Goal: Task Accomplishment & Management: Complete application form

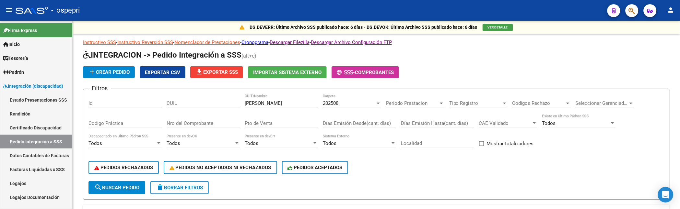
scroll to position [86, 0]
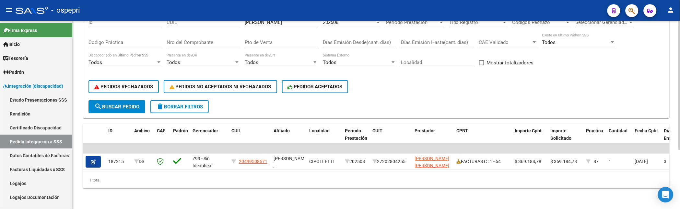
click at [587, 95] on div "PEDIDOS RECHAZADOS PEDIDOS NO ACEPTADOS NI RECHAZADOS PEDIDOS ACEPTADOS" at bounding box center [377, 86] width 576 height 27
click at [429, 87] on div "PEDIDOS RECHAZADOS PEDIDOS NO ACEPTADOS NI RECHAZADOS PEDIDOS ACEPTADOS" at bounding box center [377, 86] width 576 height 27
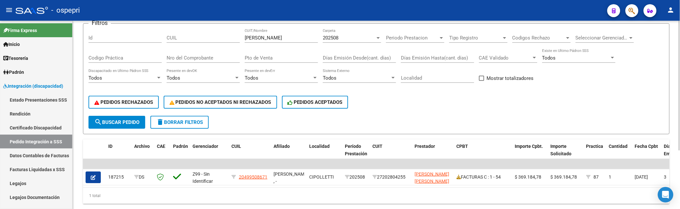
scroll to position [50, 0]
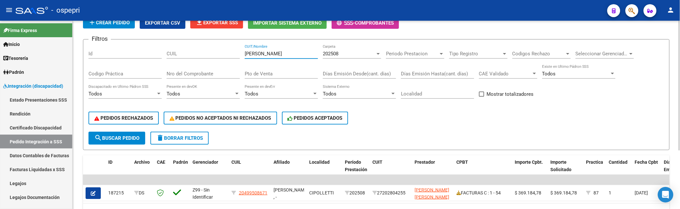
drag, startPoint x: 284, startPoint y: 55, endPoint x: 241, endPoint y: 55, distance: 43.5
click at [241, 55] on div "Filtros Id CUIL romero sandra CUIT/Nombre 202508 Carpeta Periodo Prestacion Per…" at bounding box center [377, 88] width 576 height 87
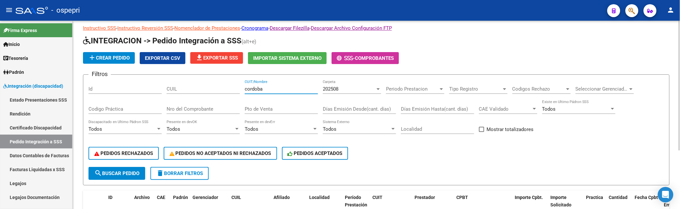
scroll to position [14, 0]
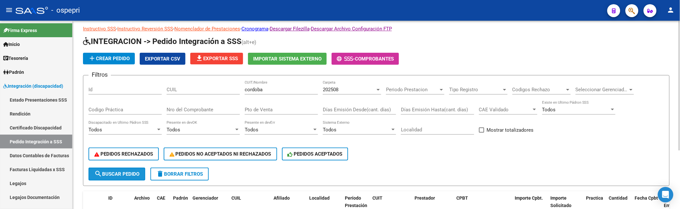
click at [126, 179] on button "search Buscar Pedido" at bounding box center [117, 174] width 57 height 13
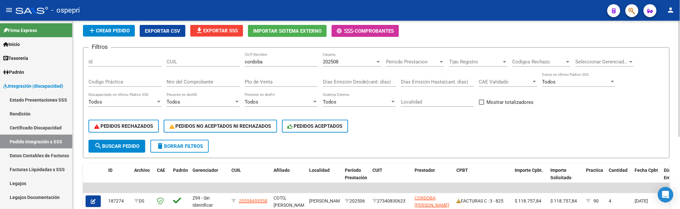
scroll to position [0, 0]
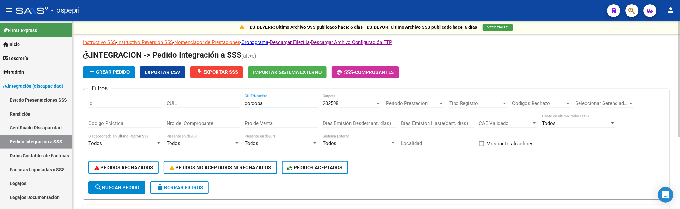
drag, startPoint x: 273, startPoint y: 105, endPoint x: 225, endPoint y: 103, distance: 48.0
click at [225, 103] on div "Filtros Id CUIL cordoba CUIT/Nombre 202508 Carpeta Periodo Prestacion Periodo P…" at bounding box center [377, 137] width 576 height 87
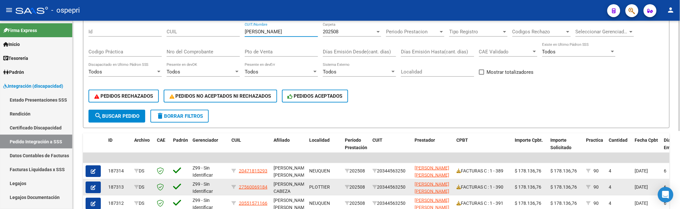
scroll to position [134, 0]
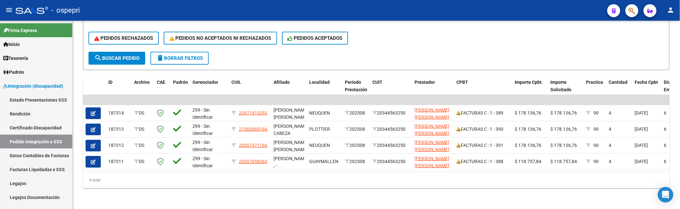
type input "SANCHEZ MOTA"
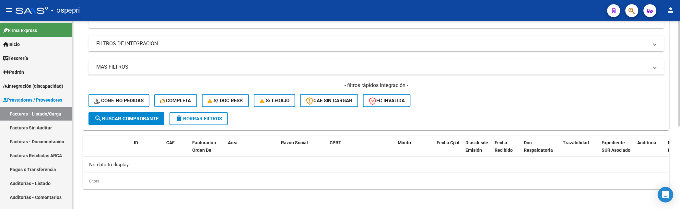
click at [478, 96] on div "- filtros rápidos Integración - Conf. no pedidas Completa S/ Doc Resp. S/ legaj…" at bounding box center [377, 97] width 576 height 30
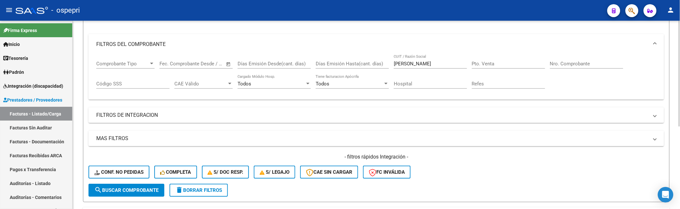
scroll to position [76, 0]
click at [509, 165] on div "- filtros rápidos Integración - Conf. no pedidas Completa S/ Doc Resp. S/ legaj…" at bounding box center [377, 169] width 576 height 30
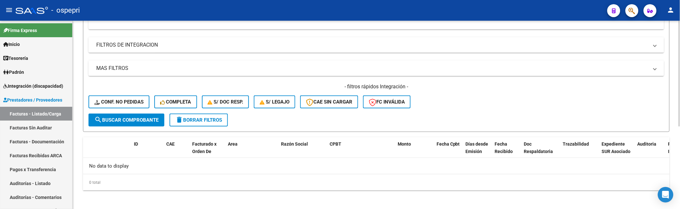
scroll to position [148, 0]
click at [121, 115] on button "search Buscar Comprobante" at bounding box center [127, 119] width 76 height 13
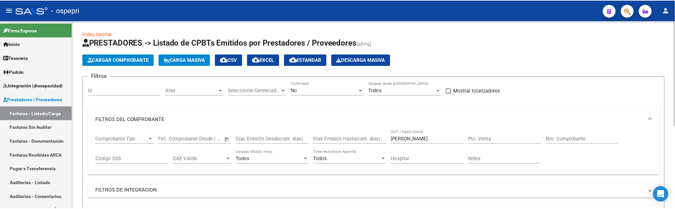
scroll to position [0, 0]
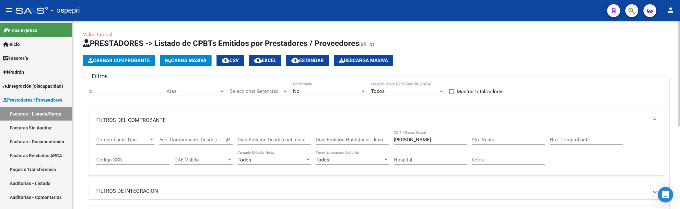
click at [498, 53] on app-list-header "PRESTADORES -> Listado de CPBTs Emitidos por Prestadores / Proveedores (alt+q) …" at bounding box center [376, 158] width 587 height 241
click at [128, 58] on span "Cargar Comprobante" at bounding box center [119, 61] width 62 height 6
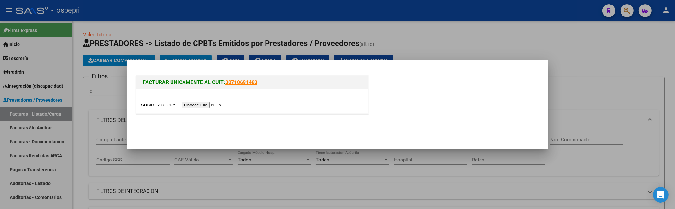
click at [202, 105] on input "file" at bounding box center [182, 105] width 82 height 7
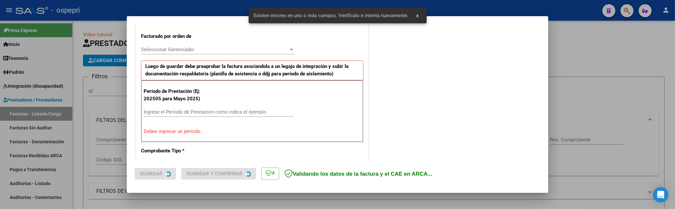
scroll to position [178, 0]
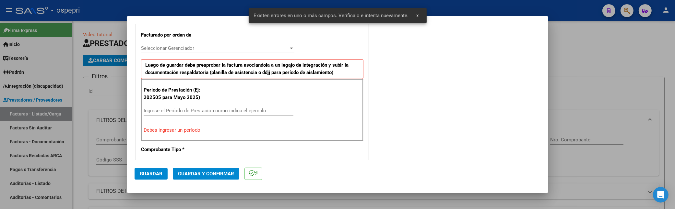
click at [193, 109] on input "Ingrese el Período de Prestación como indica el ejemplo" at bounding box center [219, 111] width 150 height 6
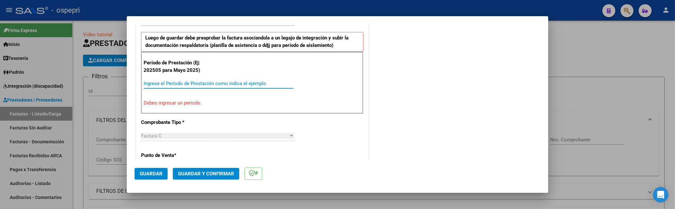
scroll to position [214, 0]
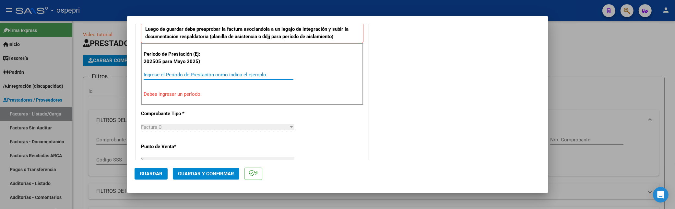
click at [193, 70] on div "Ingrese el Período de Prestación como indica el ejemplo" at bounding box center [219, 75] width 150 height 10
click at [194, 74] on input "Ingrese el Período de Prestación como indica el ejemplo" at bounding box center [219, 75] width 150 height 6
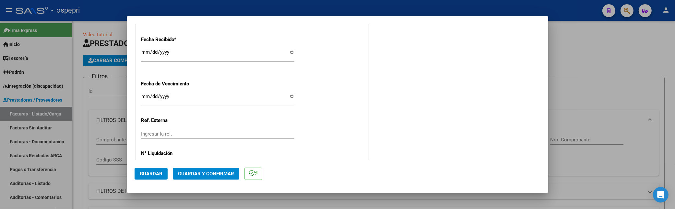
scroll to position [504, 0]
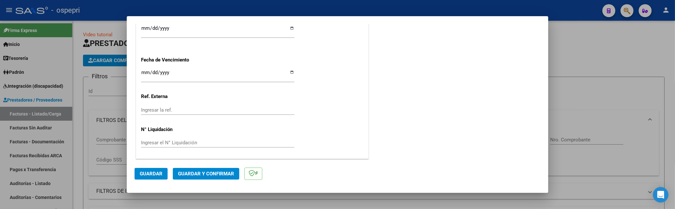
type input "202508"
click at [153, 175] on span "Guardar" at bounding box center [151, 174] width 23 height 6
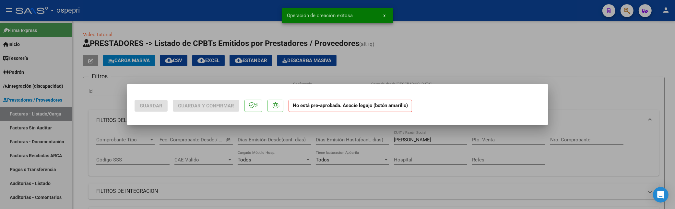
scroll to position [0, 0]
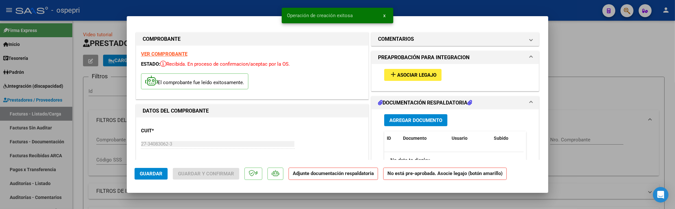
click at [424, 76] on span "Asociar Legajo" at bounding box center [416, 75] width 39 height 6
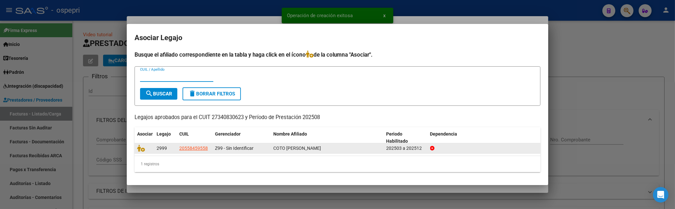
click at [137, 151] on datatable-body-cell at bounding box center [144, 149] width 19 height 10
click at [140, 148] on icon at bounding box center [141, 148] width 8 height 7
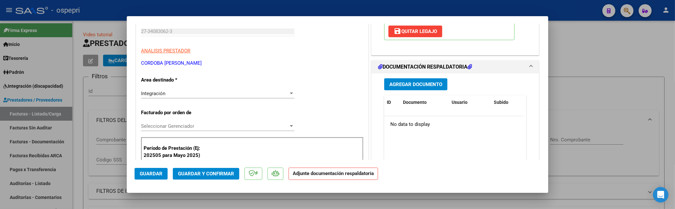
scroll to position [108, 0]
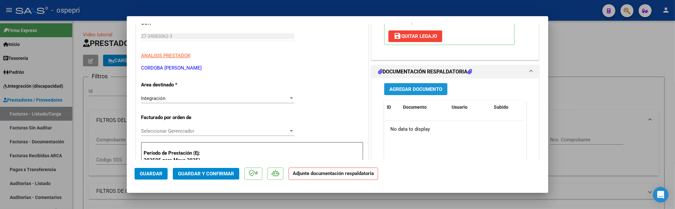
click at [428, 92] on span "Agregar Documento" at bounding box center [415, 90] width 53 height 6
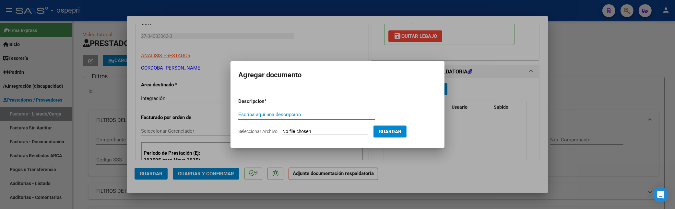
click at [257, 115] on input "Escriba aquí una descripcion" at bounding box center [306, 115] width 137 height 6
click at [476, 150] on div at bounding box center [337, 104] width 675 height 209
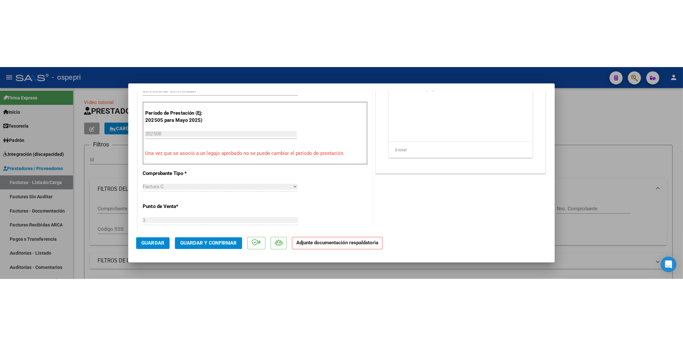
scroll to position [180, 0]
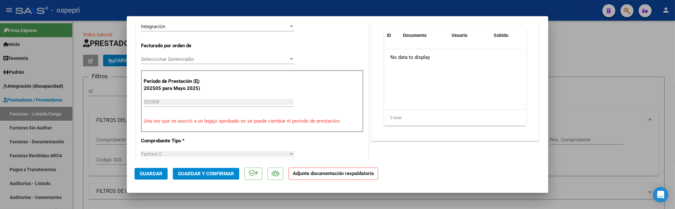
click at [161, 101] on input "202508" at bounding box center [219, 102] width 150 height 6
drag, startPoint x: 167, startPoint y: 102, endPoint x: 140, endPoint y: 100, distance: 26.7
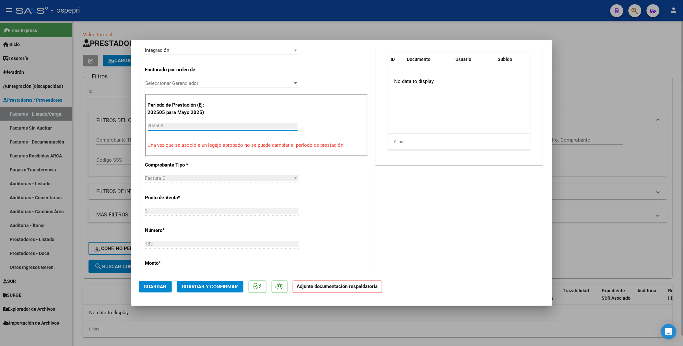
click at [588, 209] on div at bounding box center [341, 173] width 683 height 346
type input "$ 0,00"
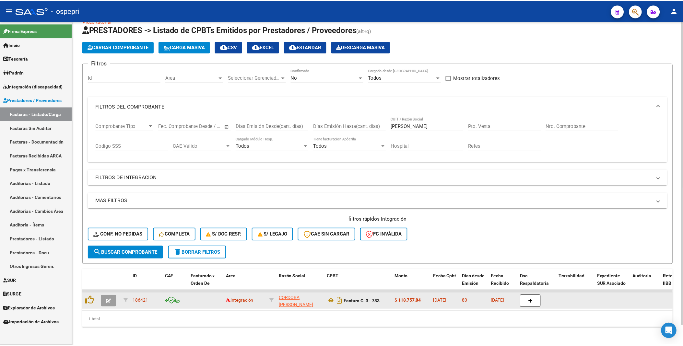
scroll to position [21, 0]
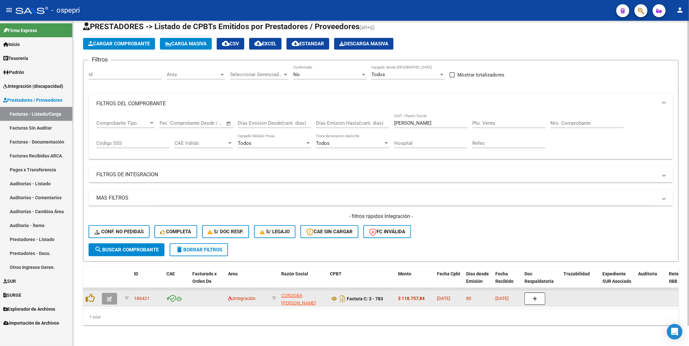
click at [107, 209] on icon "button" at bounding box center [109, 299] width 5 height 5
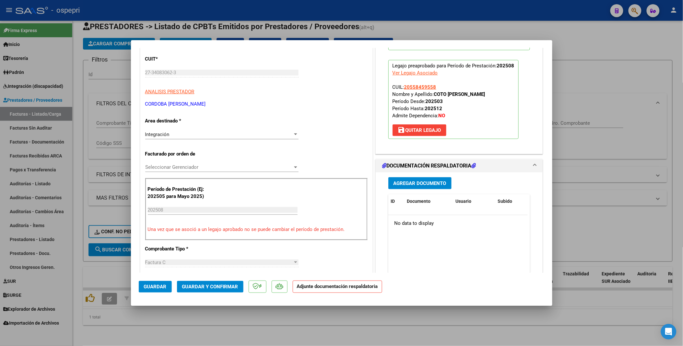
scroll to position [108, 0]
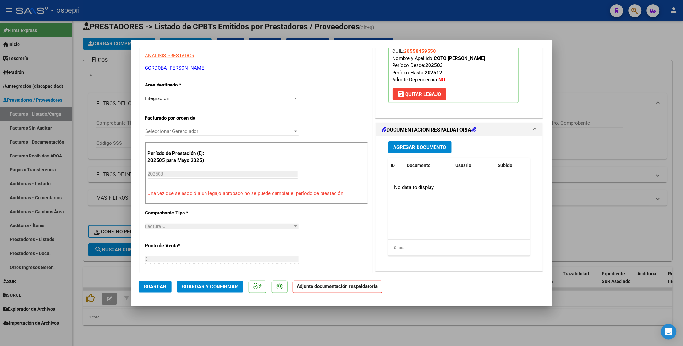
click at [191, 173] on input "202508" at bounding box center [223, 174] width 150 height 6
click at [424, 100] on button "save [PERSON_NAME]" at bounding box center [420, 95] width 54 height 12
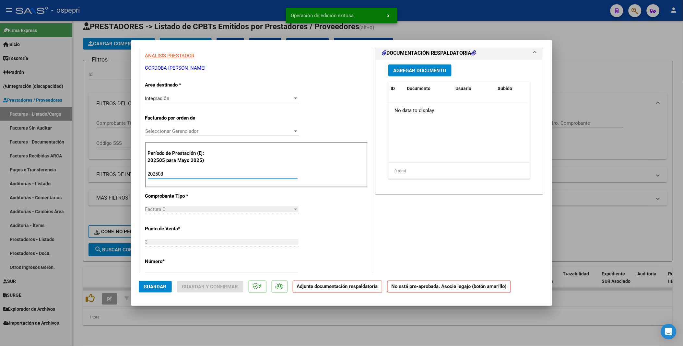
click at [172, 174] on input "202508" at bounding box center [223, 174] width 150 height 6
type input "202504"
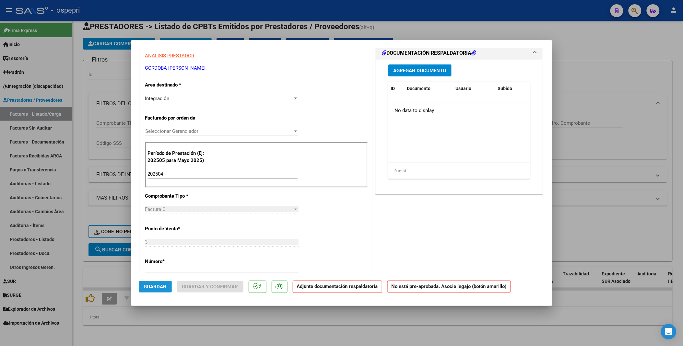
click at [156, 209] on span "Guardar" at bounding box center [155, 287] width 23 height 6
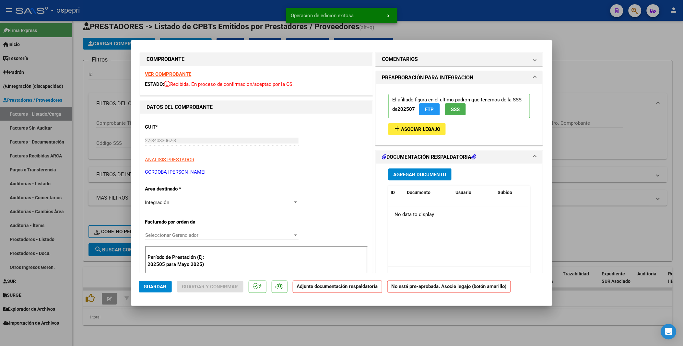
scroll to position [0, 0]
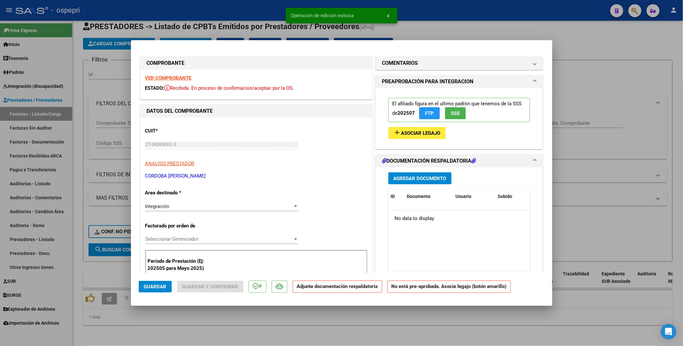
click at [422, 131] on span "Asociar Legajo" at bounding box center [420, 133] width 39 height 6
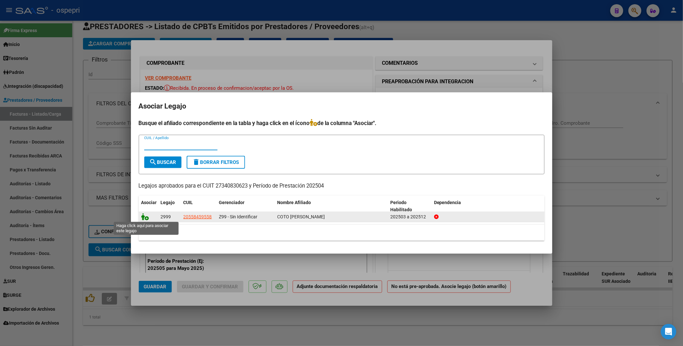
click at [144, 209] on icon at bounding box center [145, 216] width 8 height 7
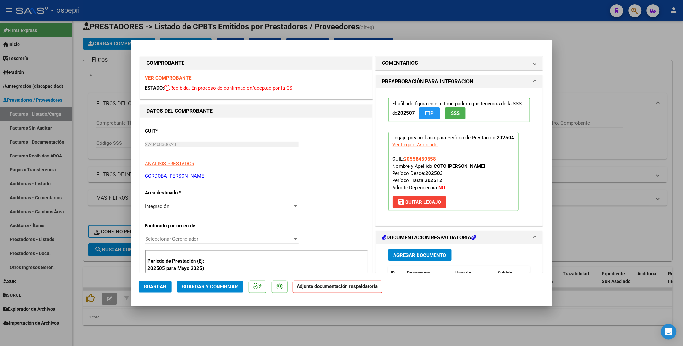
click at [414, 209] on span "Agregar Documento" at bounding box center [420, 256] width 53 height 6
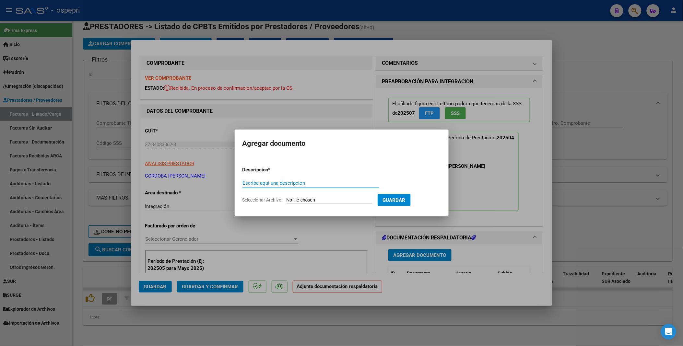
click at [262, 184] on input "Escriba aquí una descripcion" at bounding box center [311, 183] width 137 height 6
paste input "[PERSON_NAME][EMAIL_ADDRESS][PERSON_NAME][DOMAIN_NAME]"
drag, startPoint x: 319, startPoint y: 184, endPoint x: 241, endPoint y: 184, distance: 78.5
click at [241, 184] on mat-dialog-content "Descripcion * [PERSON_NAME][EMAIL_ADDRESS][PERSON_NAME][DOMAIN_NAME] Escriba aq…" at bounding box center [342, 182] width 214 height 53
type input "202508"
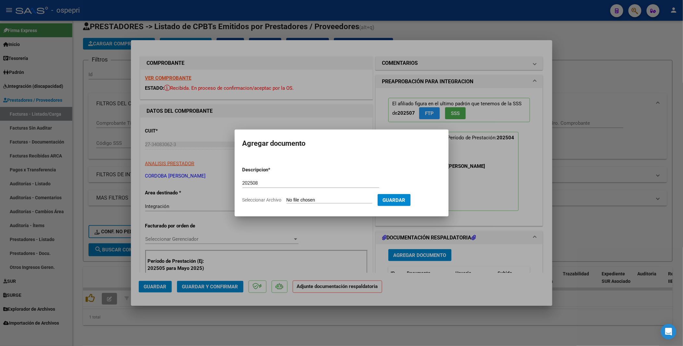
click at [303, 199] on input "Seleccionar Archivo" at bounding box center [330, 200] width 86 height 6
type input "C:\fakepath\asistencia [PERSON_NAME].pdf"
click at [438, 203] on span "Guardar" at bounding box center [428, 200] width 23 height 6
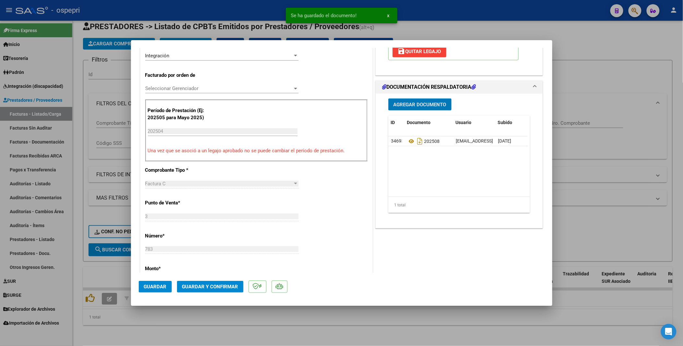
scroll to position [180, 0]
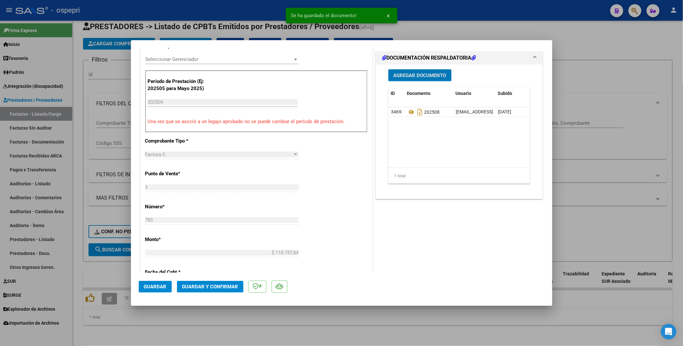
click at [159, 209] on span "Guardar" at bounding box center [155, 287] width 23 height 6
click at [225, 209] on span "Guardar y Confirmar" at bounding box center [210, 287] width 56 height 6
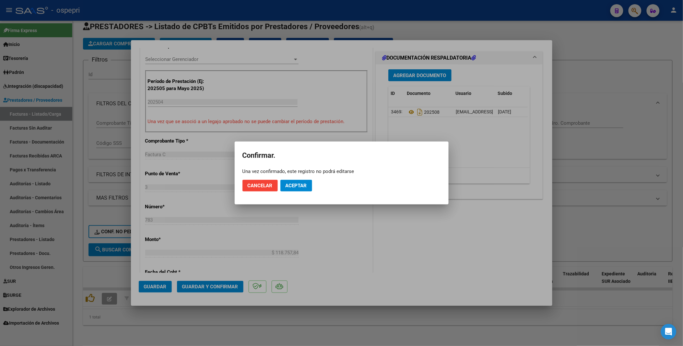
click at [638, 209] on div at bounding box center [341, 173] width 683 height 346
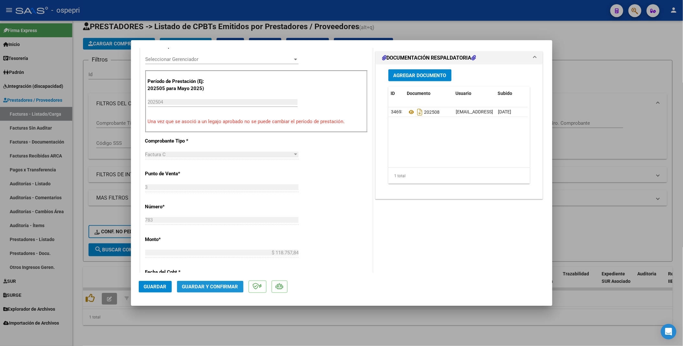
click at [209, 209] on span "Guardar y Confirmar" at bounding box center [210, 287] width 56 height 6
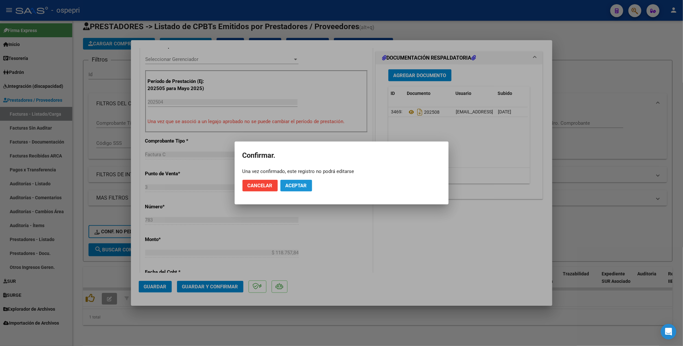
click at [300, 185] on span "Aceptar" at bounding box center [296, 186] width 21 height 6
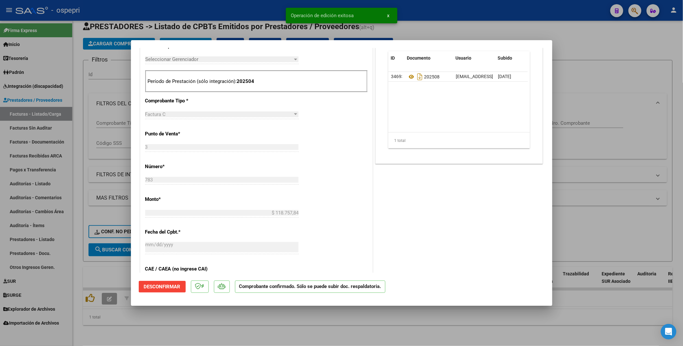
click at [575, 209] on div at bounding box center [341, 173] width 683 height 346
type input "$ 0,00"
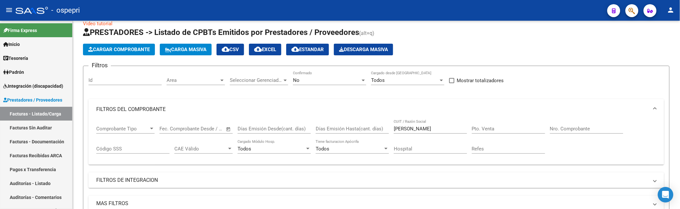
scroll to position [21, 0]
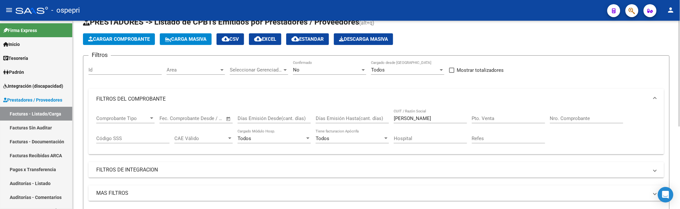
click at [453, 39] on div "Cargar Comprobante Carga Masiva cloud_download CSV cloud_download EXCEL cloud_d…" at bounding box center [376, 39] width 587 height 12
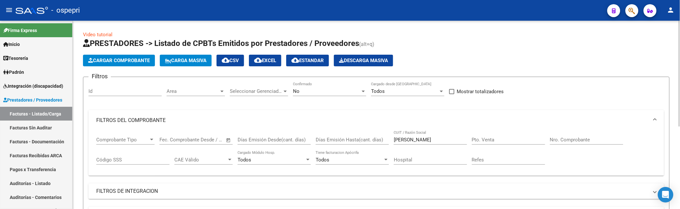
click at [201, 59] on span "Carga Masiva" at bounding box center [186, 61] width 42 height 6
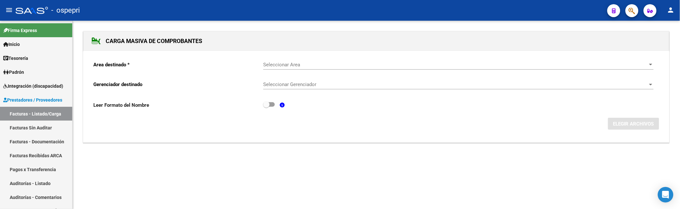
click at [318, 66] on span "Seleccionar Area" at bounding box center [455, 65] width 385 height 6
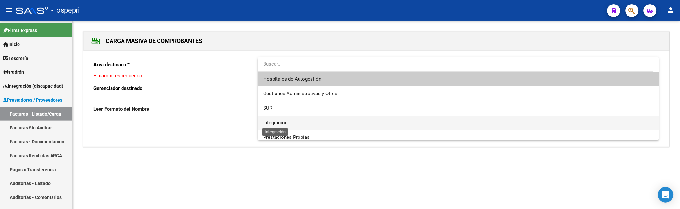
click at [278, 123] on span "Integración" at bounding box center [275, 123] width 24 height 6
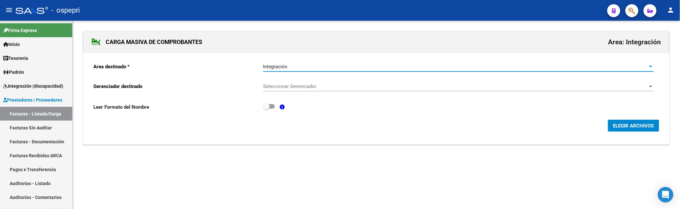
click at [316, 83] on div "Seleccionar Gerenciador Seleccionar Gerenciador" at bounding box center [458, 85] width 391 height 14
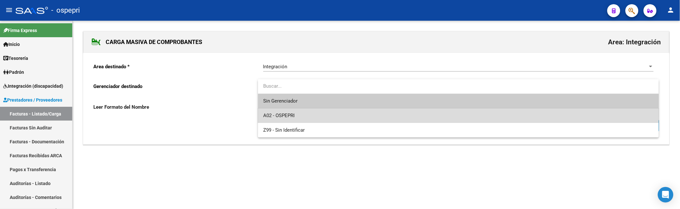
click at [300, 114] on span "A02 - OSPEPRI" at bounding box center [458, 116] width 391 height 15
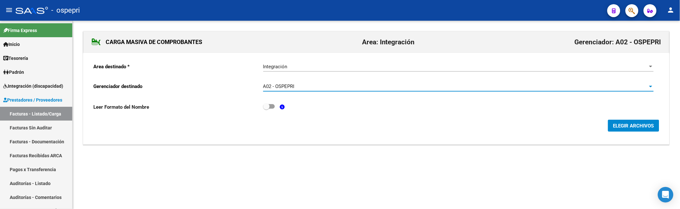
click at [620, 128] on span "ELEGIR ARCHIVOS" at bounding box center [634, 126] width 41 height 6
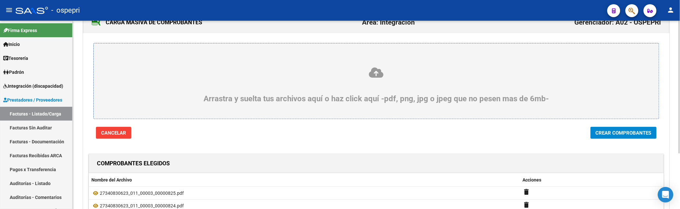
scroll to position [80, 0]
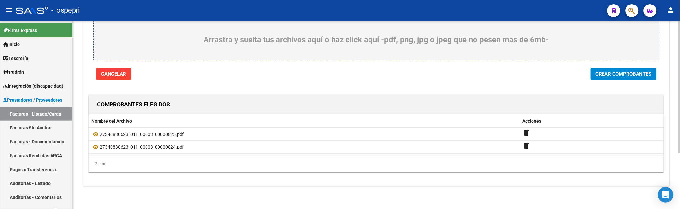
click at [611, 73] on span "Crear Comprobantes" at bounding box center [624, 74] width 56 height 6
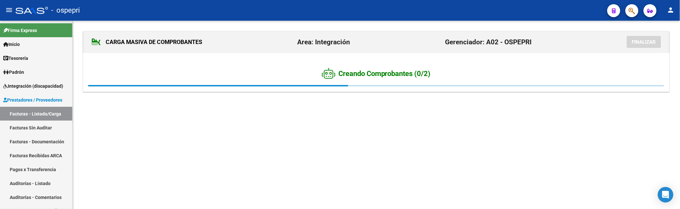
scroll to position [0, 0]
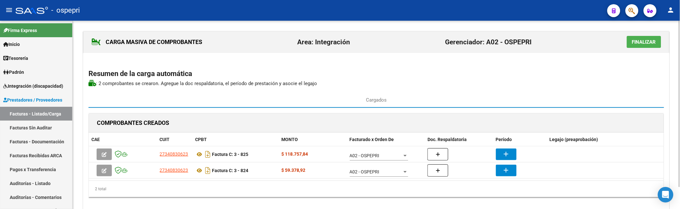
click at [492, 89] on div "CARGA MASIVA DE COMPROBANTES Area: Integración Gerenciador: A02 - OSPEPRI Final…" at bounding box center [376, 121] width 587 height 180
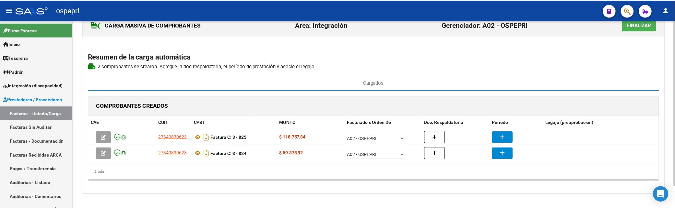
scroll to position [25, 0]
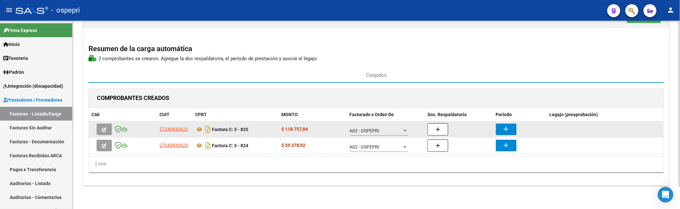
click at [507, 128] on mat-icon "add" at bounding box center [507, 129] width 8 height 8
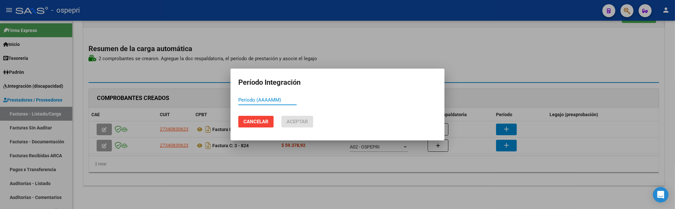
click at [251, 101] on input "Período (AAAAMM)" at bounding box center [267, 100] width 58 height 6
click at [270, 99] on input "Período (AAAAMM)" at bounding box center [267, 100] width 58 height 6
type input "202506"
click at [290, 115] on mat-dialog-actions "Cancelar Aceptar" at bounding box center [337, 122] width 198 height 22
click at [296, 124] on span "Aceptar" at bounding box center [297, 122] width 21 height 6
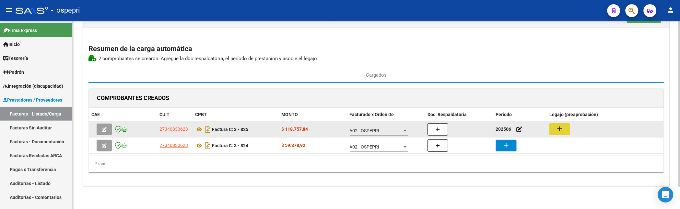
click at [560, 131] on mat-icon "add" at bounding box center [560, 129] width 8 height 8
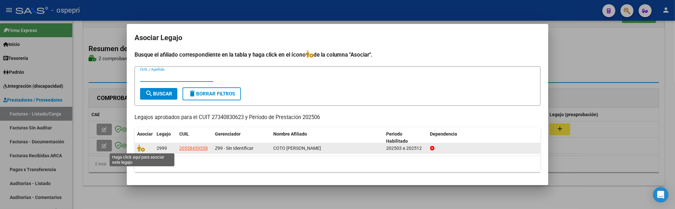
drag, startPoint x: 138, startPoint y: 148, endPoint x: 160, endPoint y: 149, distance: 22.1
click at [138, 148] on icon at bounding box center [141, 148] width 8 height 7
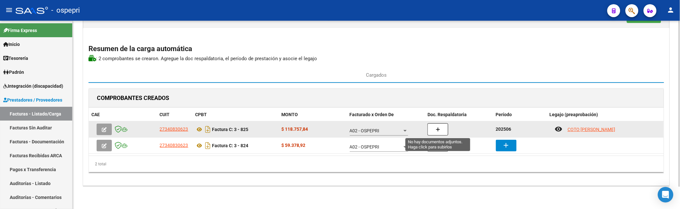
click at [437, 132] on icon "button" at bounding box center [438, 129] width 5 height 5
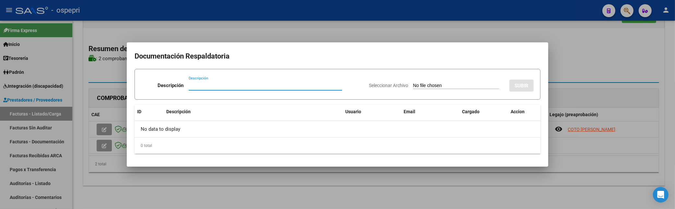
click at [191, 84] on input "Descripción" at bounding box center [265, 86] width 153 height 6
paste input "[PERSON_NAME][EMAIL_ADDRESS][PERSON_NAME][DOMAIN_NAME]"
drag, startPoint x: 262, startPoint y: 85, endPoint x: 183, endPoint y: 87, distance: 78.8
click at [183, 87] on div "Descripción [PERSON_NAME][EMAIL_ADDRESS][PERSON_NAME][DOMAIN_NAME] Descripción" at bounding box center [252, 86] width 222 height 19
type input "202506"
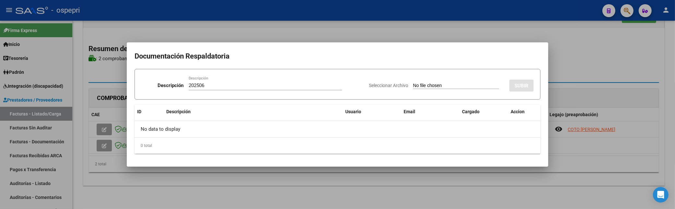
click at [413, 87] on input "Seleccionar Archivo" at bounding box center [456, 86] width 86 height 6
type input "C:\fakepath\asistencia junio lolo.pdf"
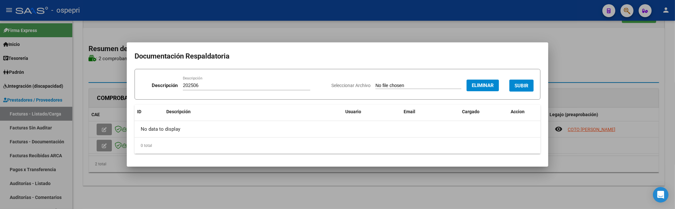
click at [523, 86] on span "SUBIR" at bounding box center [522, 86] width 14 height 6
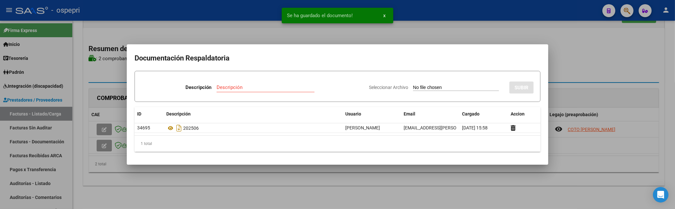
click at [579, 56] on div at bounding box center [337, 104] width 675 height 209
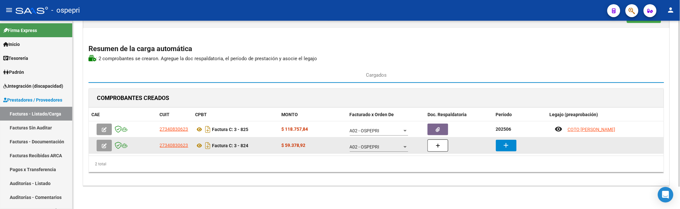
click at [510, 146] on mat-icon "add" at bounding box center [507, 146] width 8 height 8
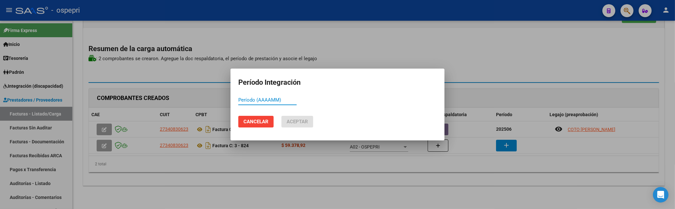
click at [252, 100] on input "Período (AAAAMM)" at bounding box center [267, 100] width 58 height 6
type input "202505"
click at [306, 121] on span "Aceptar" at bounding box center [297, 122] width 21 height 6
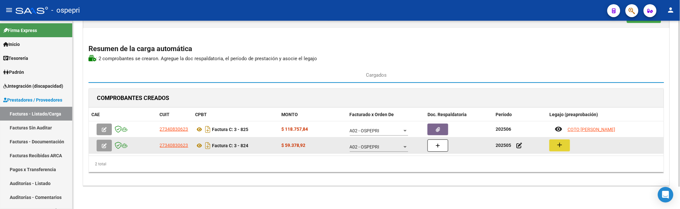
click at [558, 147] on mat-icon "add" at bounding box center [560, 145] width 8 height 8
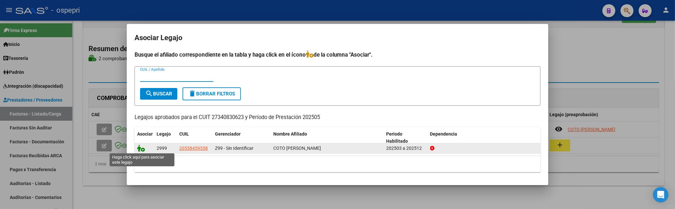
click at [139, 148] on icon at bounding box center [141, 148] width 8 height 7
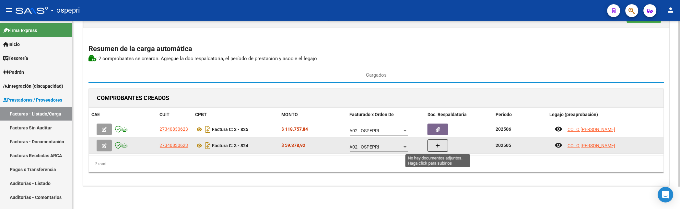
click at [441, 150] on button "button" at bounding box center [438, 146] width 21 height 12
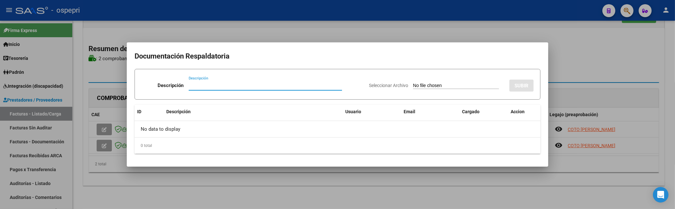
click at [189, 84] on input "Descripción" at bounding box center [265, 86] width 153 height 6
type input "202505"
click at [413, 87] on input "Seleccionar Archivo" at bounding box center [456, 86] width 86 height 6
type input "C:\fakepath\asitencia [PERSON_NAME].pdf"
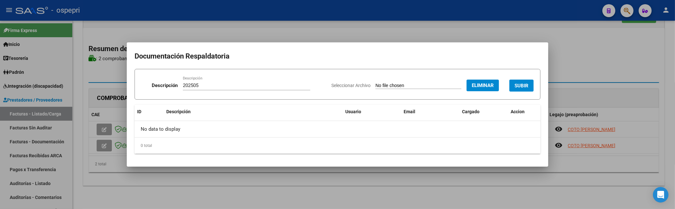
click at [524, 83] on span "SUBIR" at bounding box center [522, 86] width 14 height 6
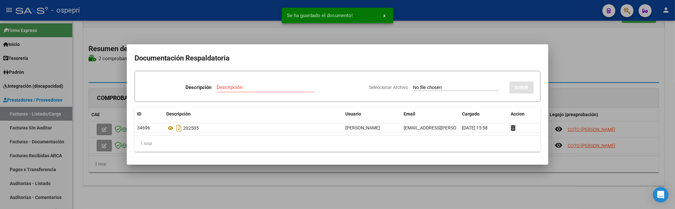
click at [592, 67] on div at bounding box center [337, 104] width 675 height 209
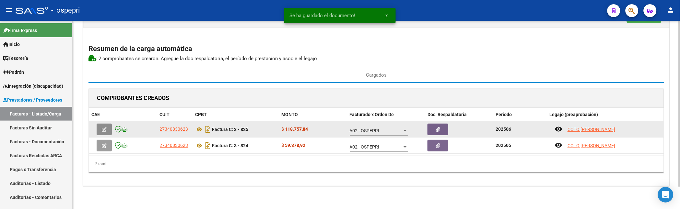
click at [109, 132] on button "button" at bounding box center [104, 130] width 15 height 12
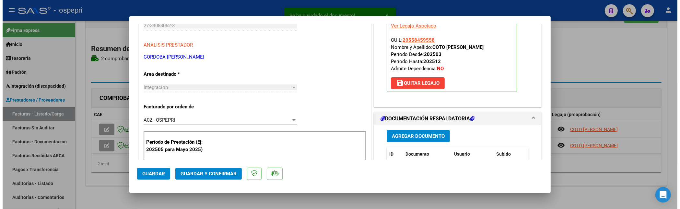
scroll to position [108, 0]
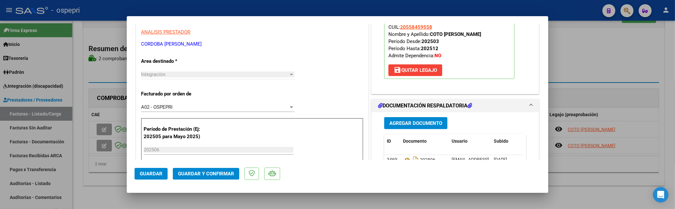
click at [222, 174] on span "Guardar y Confirmar" at bounding box center [206, 174] width 56 height 6
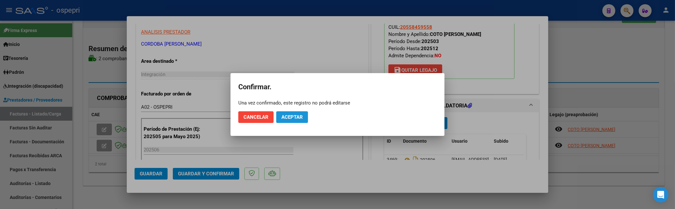
click at [287, 115] on span "Aceptar" at bounding box center [291, 117] width 21 height 6
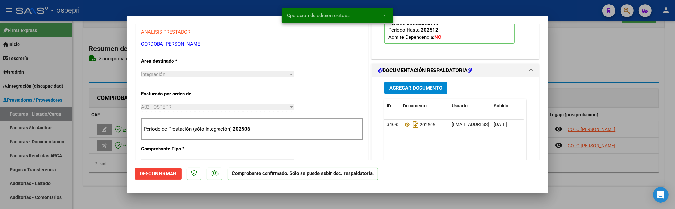
click at [100, 142] on div at bounding box center [337, 104] width 675 height 209
type input "$ 0,00"
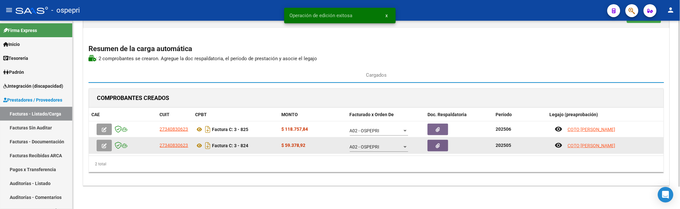
click at [102, 146] on icon "button" at bounding box center [104, 146] width 5 height 5
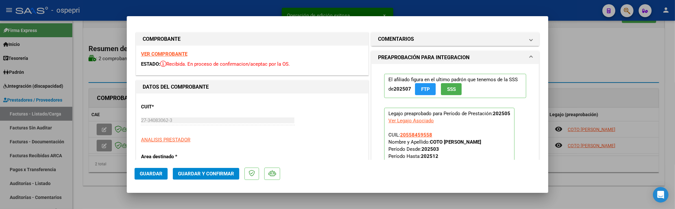
click at [200, 173] on span "Guardar y Confirmar" at bounding box center [206, 174] width 56 height 6
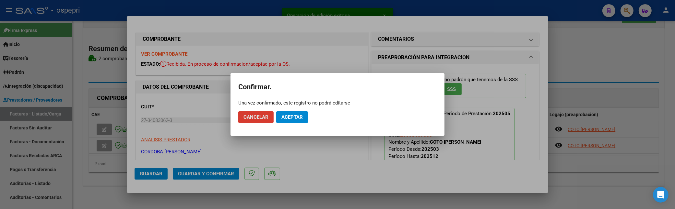
click at [295, 119] on span "Aceptar" at bounding box center [291, 117] width 21 height 6
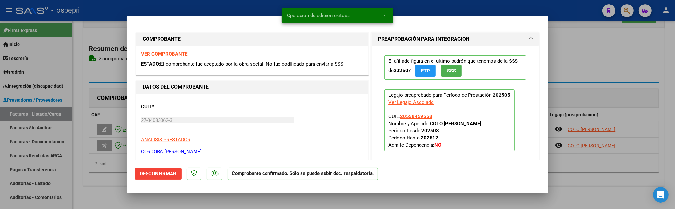
click at [104, 130] on div at bounding box center [337, 104] width 675 height 209
type input "$ 0,00"
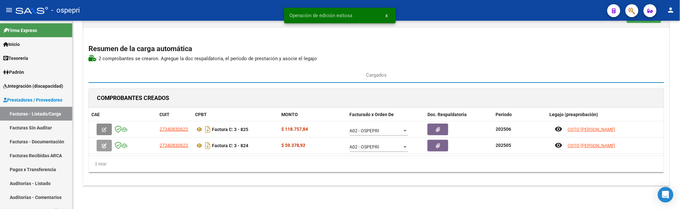
click at [104, 130] on icon "button" at bounding box center [104, 129] width 5 height 5
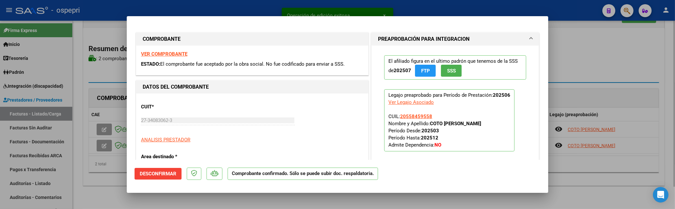
click at [600, 63] on div at bounding box center [337, 104] width 675 height 209
type input "$ 0,00"
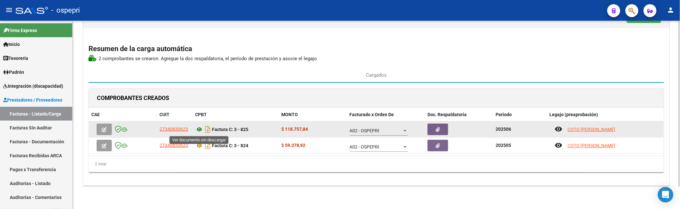
click at [198, 130] on icon at bounding box center [200, 130] width 8 height 8
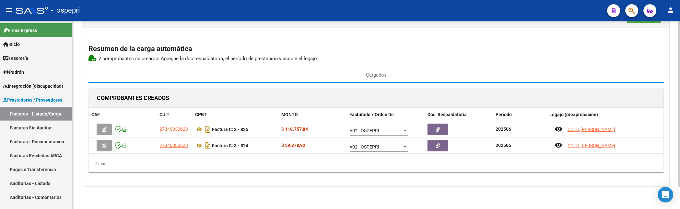
click at [550, 64] on div "CARGA MASIVA DE COMPROBANTES Area: Integración Gerenciador: A02 - OSPEPRI Final…" at bounding box center [376, 96] width 587 height 180
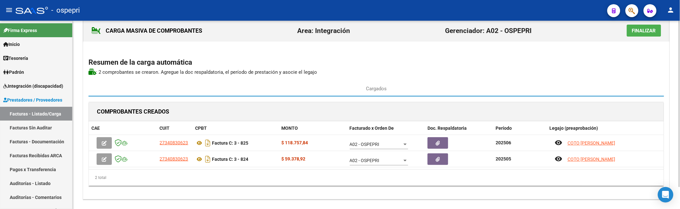
scroll to position [0, 0]
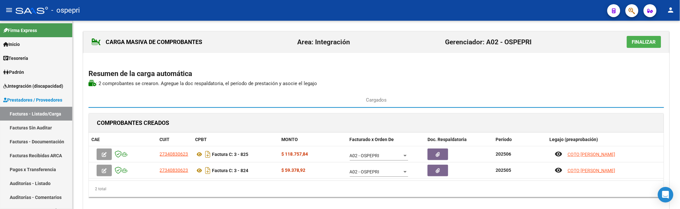
click at [644, 43] on span "Finalizar" at bounding box center [644, 42] width 24 height 6
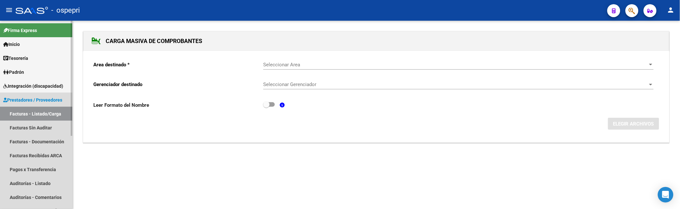
click at [21, 115] on link "Facturas - Listado/Carga" at bounding box center [36, 114] width 72 height 14
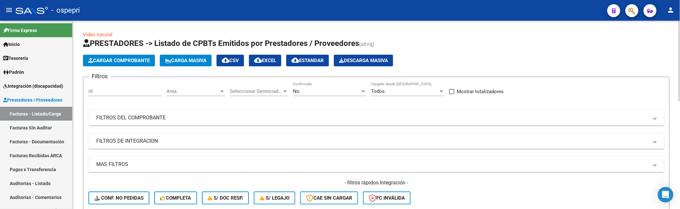
click at [202, 55] on button "Carga Masiva" at bounding box center [186, 61] width 52 height 12
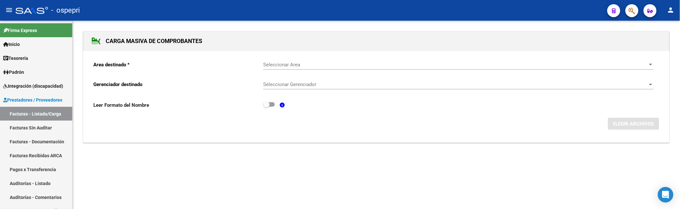
click at [292, 64] on span "Seleccionar Area" at bounding box center [455, 65] width 385 height 6
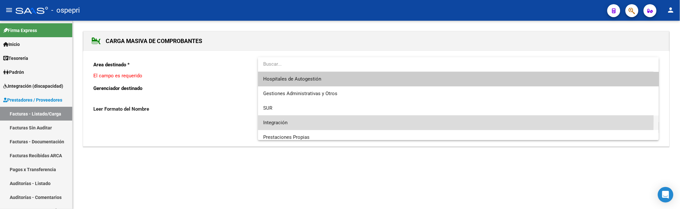
click at [282, 119] on span "Integración" at bounding box center [458, 123] width 391 height 15
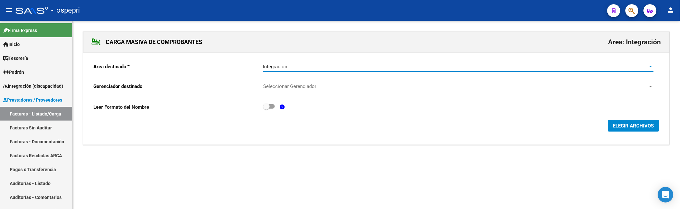
click at [309, 87] on span "Seleccionar Gerenciador" at bounding box center [455, 87] width 385 height 6
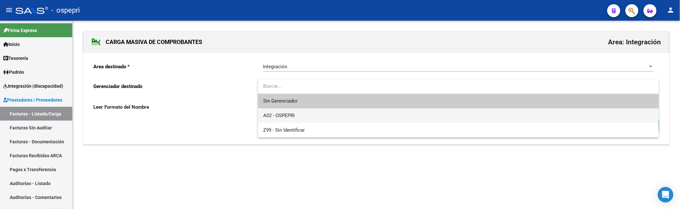
click at [303, 119] on span "A02 - OSPEPRI" at bounding box center [458, 116] width 391 height 15
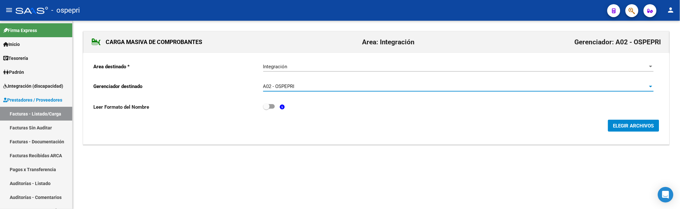
click at [626, 128] on span "ELEGIR ARCHIVOS" at bounding box center [634, 126] width 41 height 6
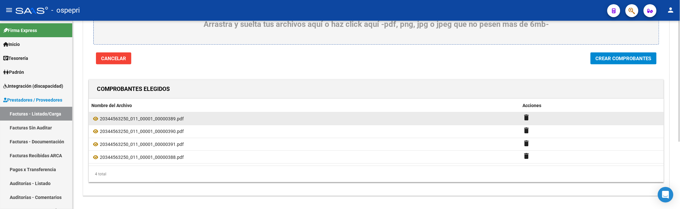
scroll to position [106, 0]
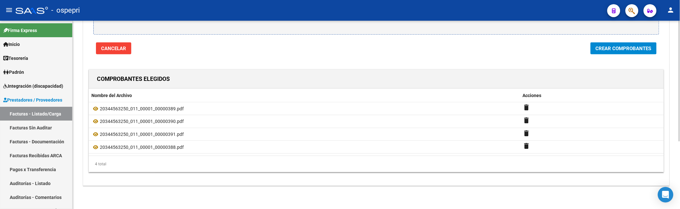
click at [613, 49] on span "Crear Comprobantes" at bounding box center [624, 49] width 56 height 6
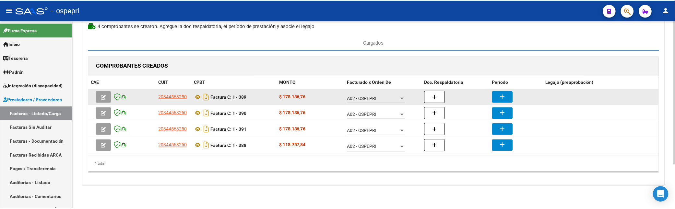
scroll to position [41, 0]
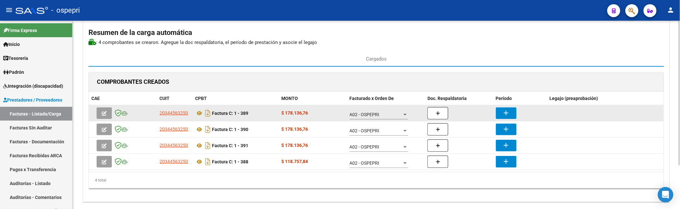
click at [503, 113] on mat-icon "add" at bounding box center [507, 113] width 8 height 8
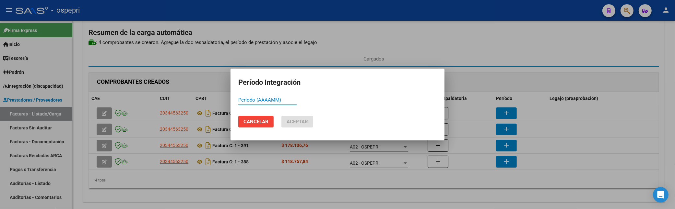
click at [248, 99] on input "Período (AAAAMM)" at bounding box center [267, 100] width 58 height 6
type input "202508"
click at [293, 121] on span "Aceptar" at bounding box center [297, 122] width 21 height 6
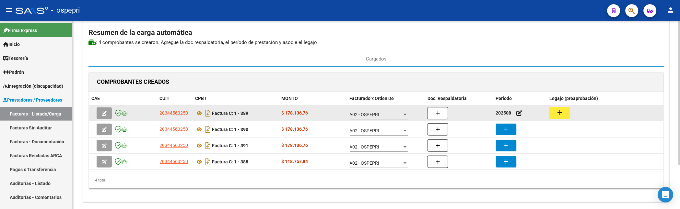
click at [563, 111] on mat-icon "add" at bounding box center [560, 113] width 8 height 8
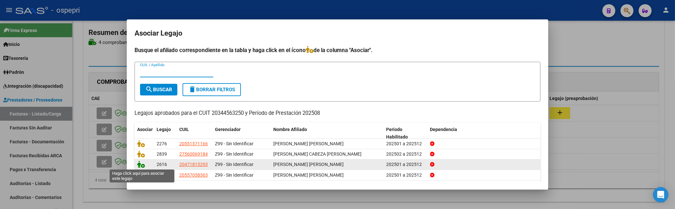
click at [138, 164] on icon at bounding box center [141, 164] width 8 height 7
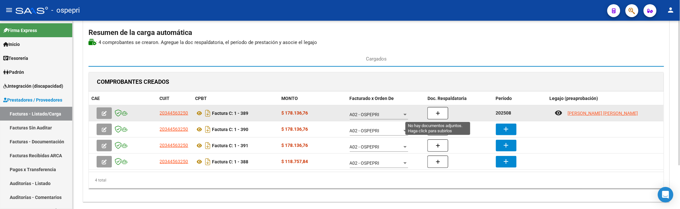
click at [442, 113] on button "button" at bounding box center [438, 113] width 21 height 12
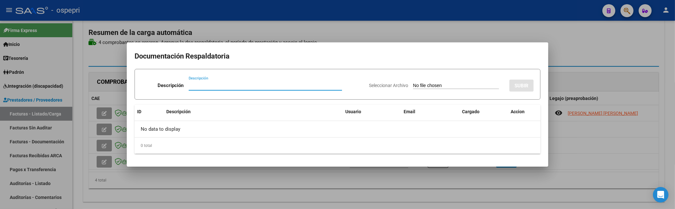
click at [195, 87] on input "Descripción" at bounding box center [265, 86] width 153 height 6
drag, startPoint x: 210, startPoint y: 85, endPoint x: 185, endPoint y: 86, distance: 24.7
click at [185, 86] on div "Descripción 202508 Descripción" at bounding box center [252, 86] width 222 height 19
type input "202508"
click at [416, 85] on input "Seleccionar Archivo" at bounding box center [456, 86] width 86 height 6
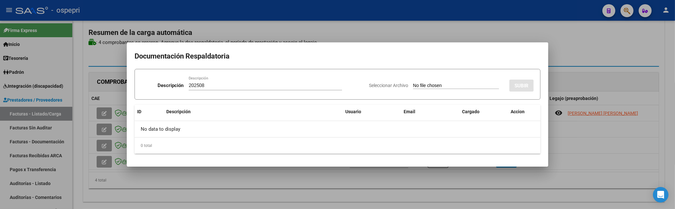
type input "C:\fakepath\Planilla Agosto [PERSON_NAME].pdf"
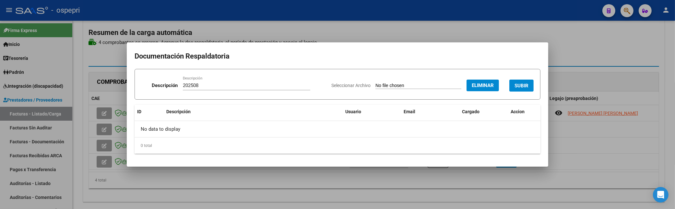
click at [524, 84] on span "SUBIR" at bounding box center [522, 86] width 14 height 6
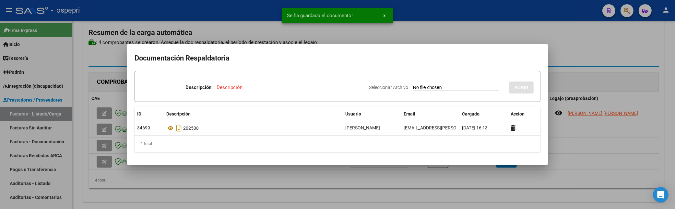
click at [417, 28] on div at bounding box center [337, 104] width 675 height 209
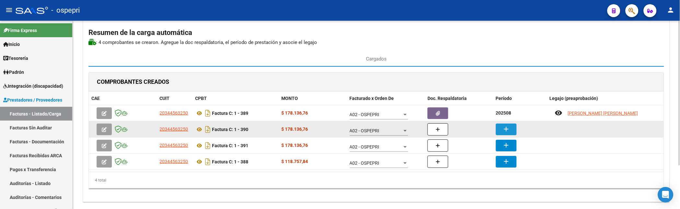
click at [508, 128] on mat-icon "add" at bounding box center [507, 129] width 8 height 8
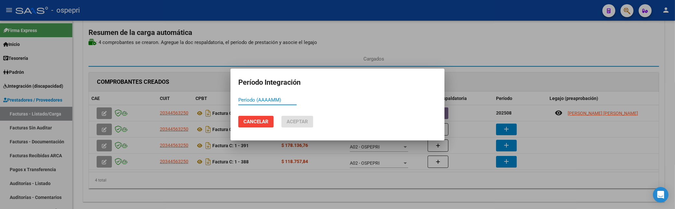
click at [245, 101] on input "Período (AAAAMM)" at bounding box center [267, 100] width 58 height 6
type input "202508"
click at [290, 125] on button "Aceptar" at bounding box center [297, 122] width 32 height 12
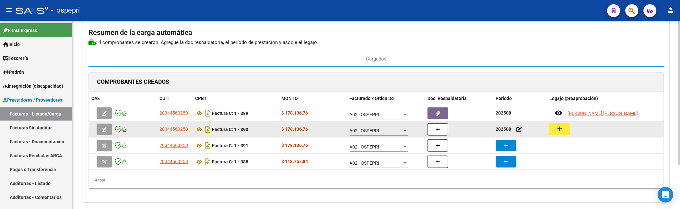
click at [562, 128] on mat-icon "add" at bounding box center [560, 129] width 8 height 8
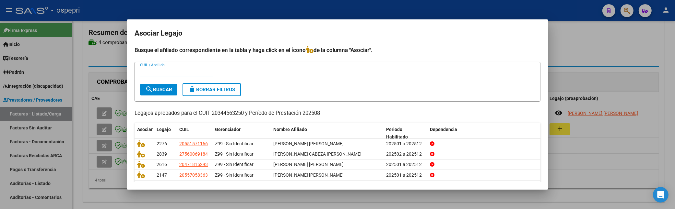
click at [141, 70] on input "CUIL / Apellido" at bounding box center [176, 72] width 73 height 6
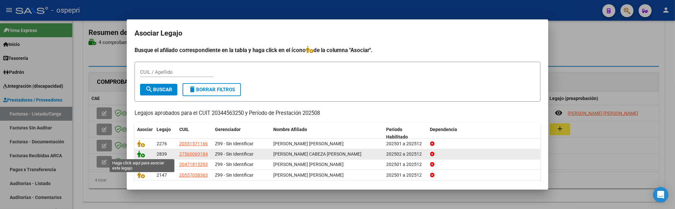
click at [140, 154] on icon at bounding box center [141, 154] width 8 height 7
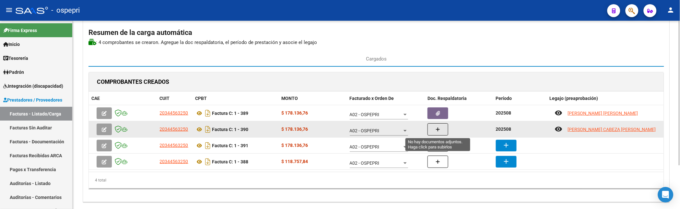
click at [448, 128] on button "button" at bounding box center [438, 130] width 21 height 12
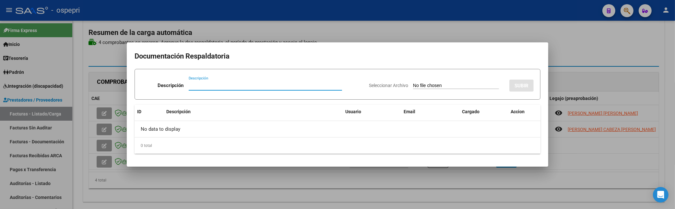
click at [195, 89] on div "Descripción" at bounding box center [265, 86] width 153 height 10
paste input "202508"
type input "202508"
click at [413, 83] on input "Seleccionar Archivo" at bounding box center [456, 86] width 86 height 6
type input "C:\fakepath\Planilla Agosto [PERSON_NAME].pdf"
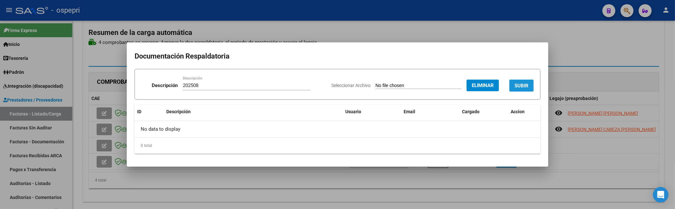
click at [521, 83] on span "SUBIR" at bounding box center [522, 86] width 14 height 6
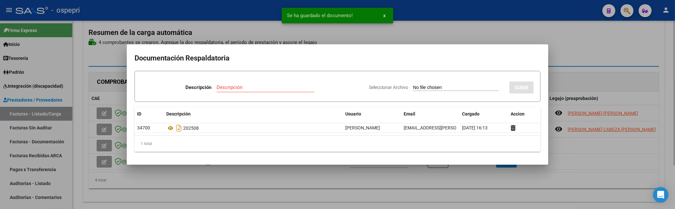
click at [572, 49] on div at bounding box center [337, 104] width 675 height 209
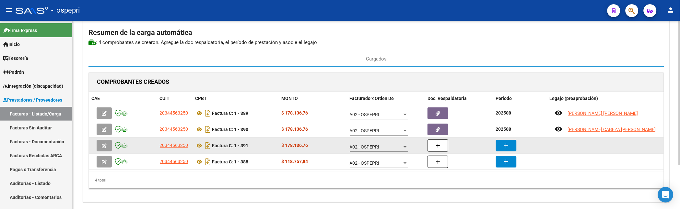
click at [508, 142] on mat-icon "add" at bounding box center [507, 146] width 8 height 8
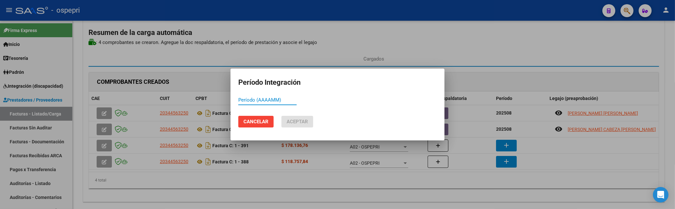
click at [238, 101] on input "Período (AAAAMM)" at bounding box center [267, 100] width 58 height 6
paste input "202508"
type input "202508"
click at [293, 122] on span "Aceptar" at bounding box center [297, 122] width 21 height 6
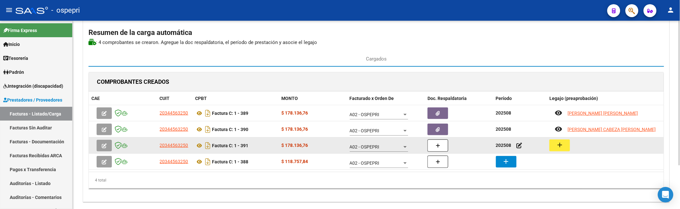
click at [560, 144] on mat-icon "add" at bounding box center [560, 145] width 8 height 8
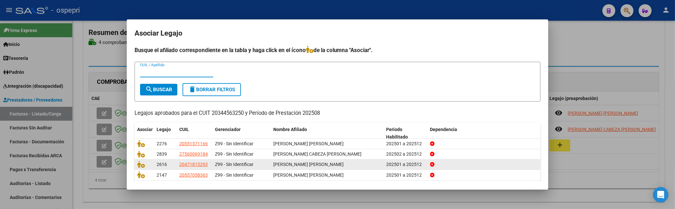
scroll to position [22, 0]
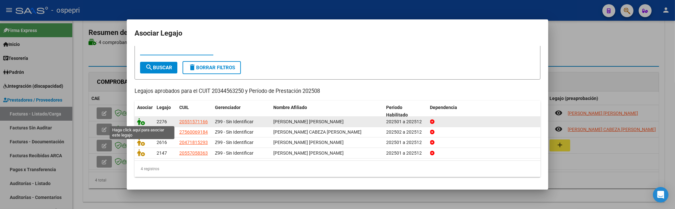
click at [140, 120] on icon at bounding box center [141, 121] width 8 height 7
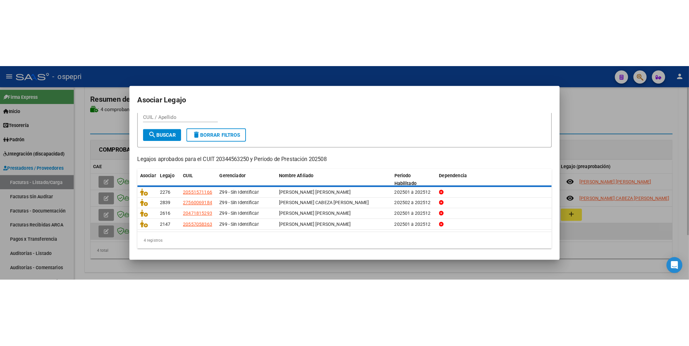
scroll to position [0, 0]
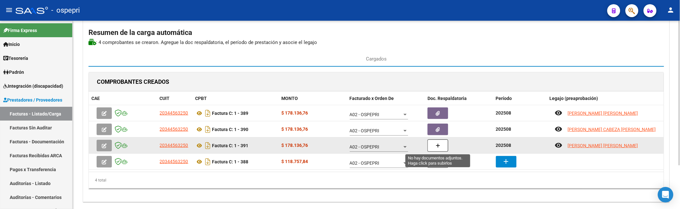
click at [441, 147] on button "button" at bounding box center [438, 146] width 21 height 12
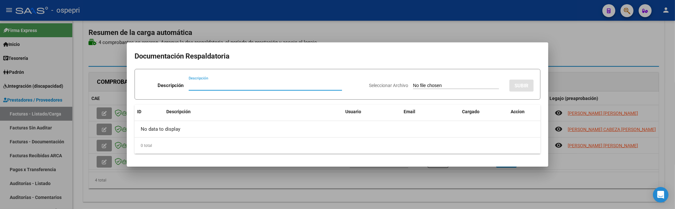
click at [195, 83] on input "Descripción" at bounding box center [265, 86] width 153 height 6
paste input "202508"
type input "202508"
click at [413, 88] on input "Seleccionar Archivo" at bounding box center [456, 86] width 86 height 6
type input "C:\fakepath\Planilla Agosto Leon.pdf"
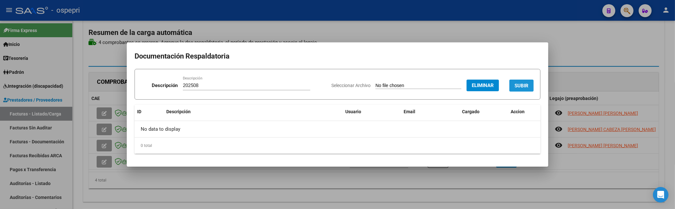
click at [522, 81] on button "SUBIR" at bounding box center [521, 86] width 24 height 12
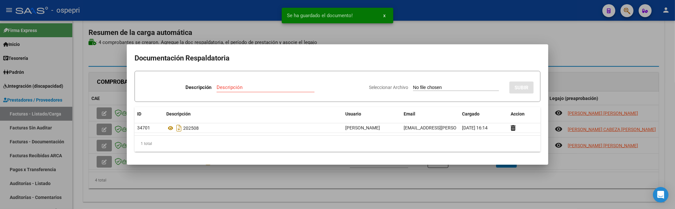
click at [470, 36] on div at bounding box center [337, 104] width 675 height 209
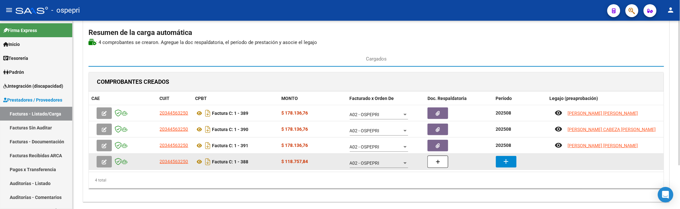
click at [506, 166] on mat-icon "add" at bounding box center [507, 162] width 8 height 8
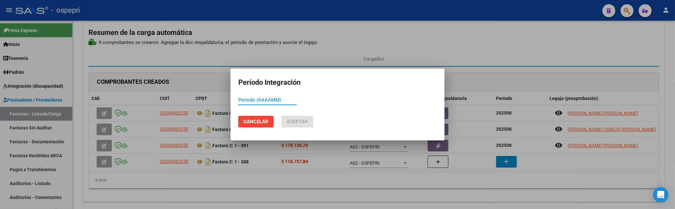
click at [243, 100] on input "Período (AAAAMM)" at bounding box center [267, 100] width 58 height 6
paste input "202508"
type input "202508"
click at [307, 125] on span "Aceptar" at bounding box center [297, 122] width 21 height 6
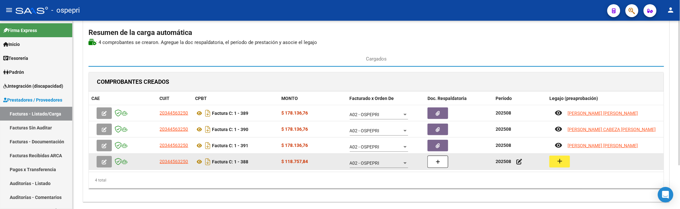
click at [565, 166] on button "add" at bounding box center [560, 162] width 21 height 12
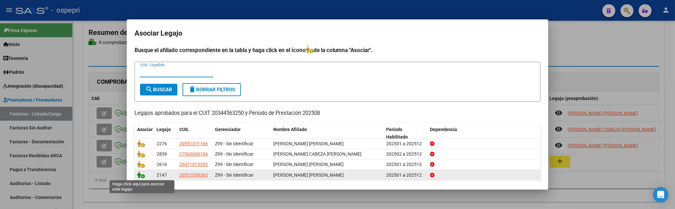
click at [138, 174] on icon at bounding box center [141, 175] width 8 height 7
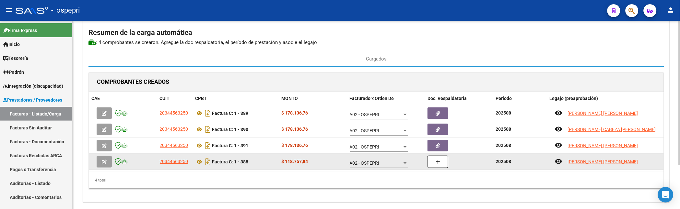
click at [436, 163] on icon "button" at bounding box center [438, 162] width 5 height 5
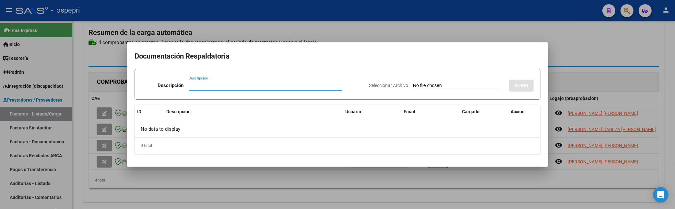
click at [192, 82] on div "Descripción" at bounding box center [265, 86] width 153 height 10
click at [193, 84] on input "Descripción" at bounding box center [265, 86] width 153 height 6
paste input "202508"
type input "202508"
click at [413, 84] on input "Seleccionar Archivo" at bounding box center [456, 86] width 86 height 6
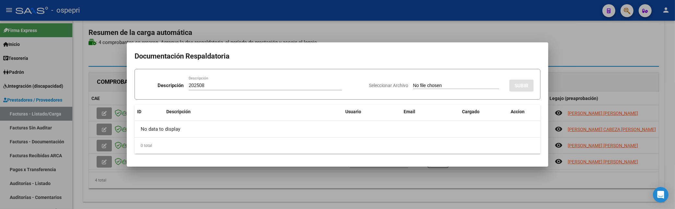
type input "C:\fakepath\Planilla [PERSON_NAME].pdf"
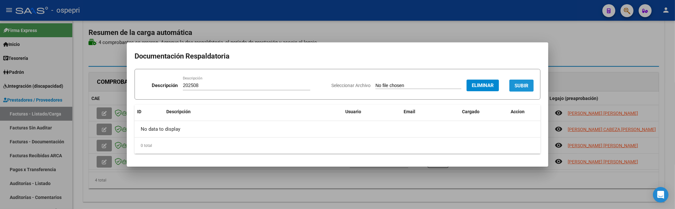
click at [520, 89] on span "SUBIR" at bounding box center [522, 86] width 14 height 6
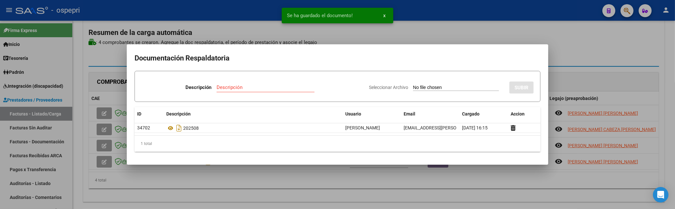
click at [605, 45] on div at bounding box center [337, 104] width 675 height 209
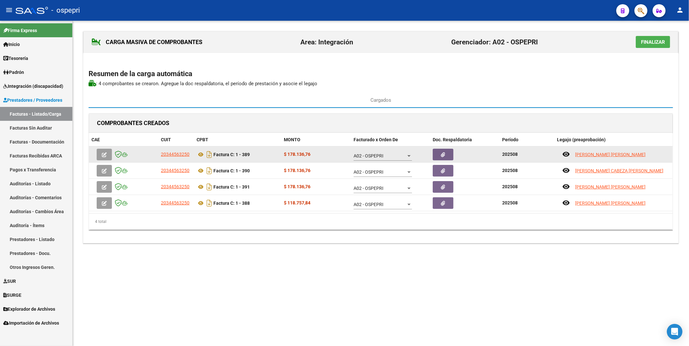
click at [106, 157] on icon "button" at bounding box center [104, 154] width 5 height 5
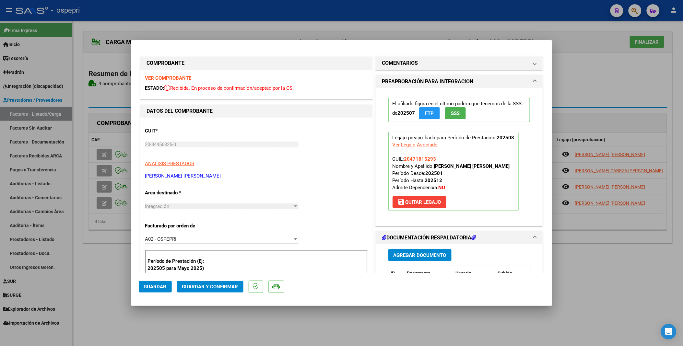
click at [209, 209] on span "Guardar y Confirmar" at bounding box center [210, 287] width 56 height 6
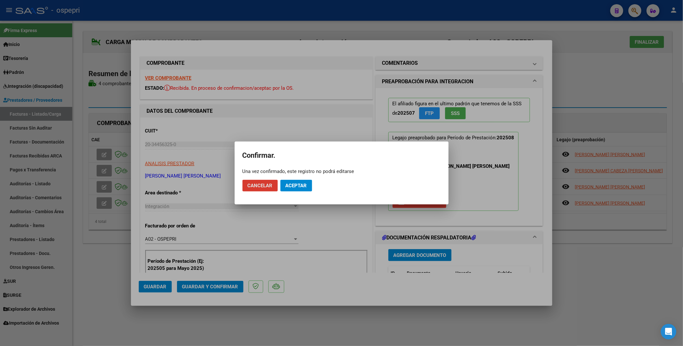
click at [297, 186] on span "Aceptar" at bounding box center [296, 186] width 21 height 6
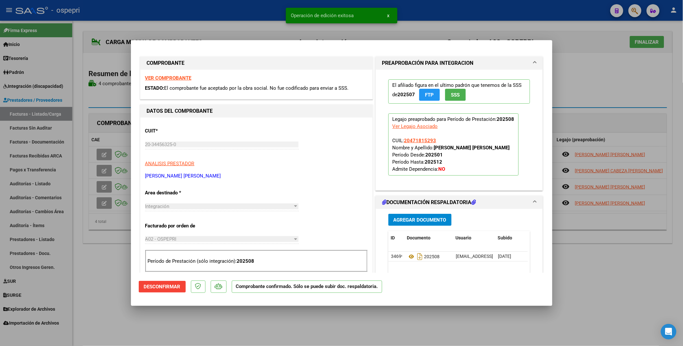
click at [103, 173] on div at bounding box center [341, 173] width 683 height 346
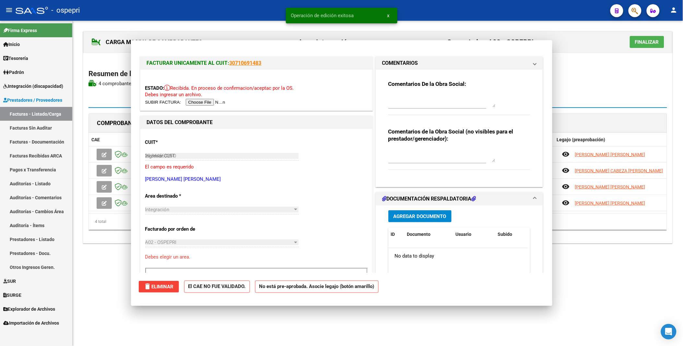
type input "$ 0,00"
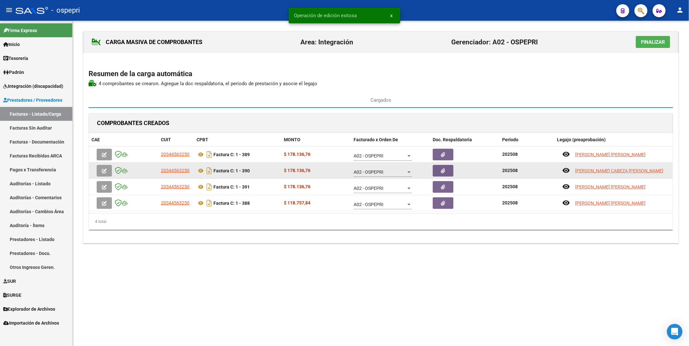
click at [103, 170] on icon "button" at bounding box center [104, 171] width 5 height 5
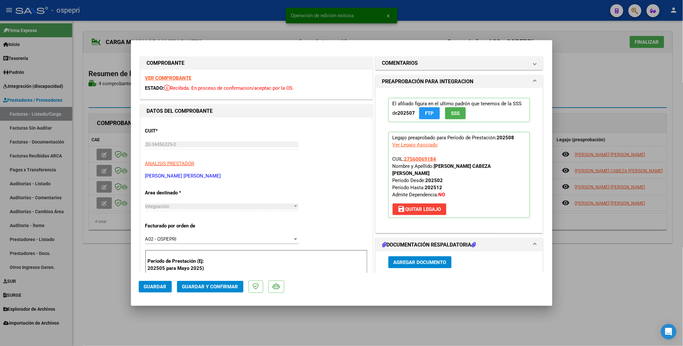
click at [219, 209] on span "Guardar y Confirmar" at bounding box center [210, 287] width 56 height 6
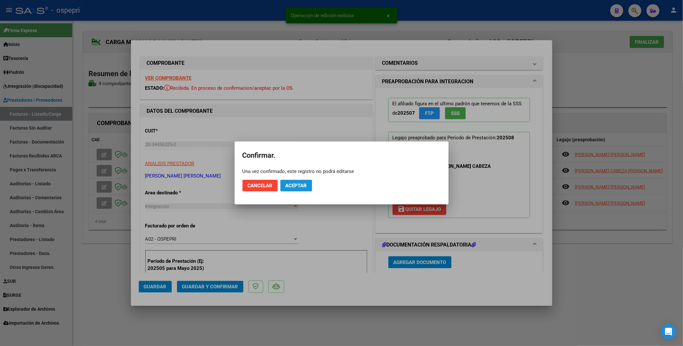
click at [295, 186] on span "Aceptar" at bounding box center [296, 186] width 21 height 6
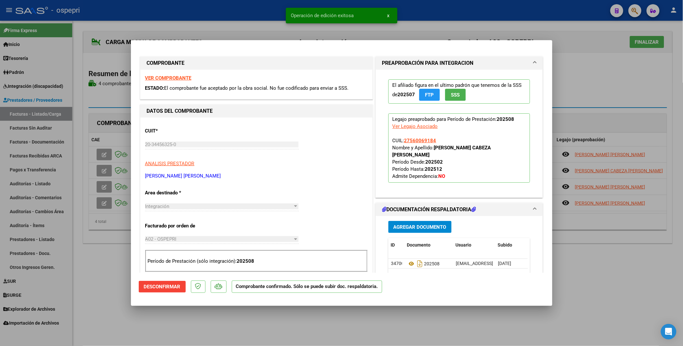
click at [106, 186] on div at bounding box center [341, 173] width 683 height 346
type input "$ 0,00"
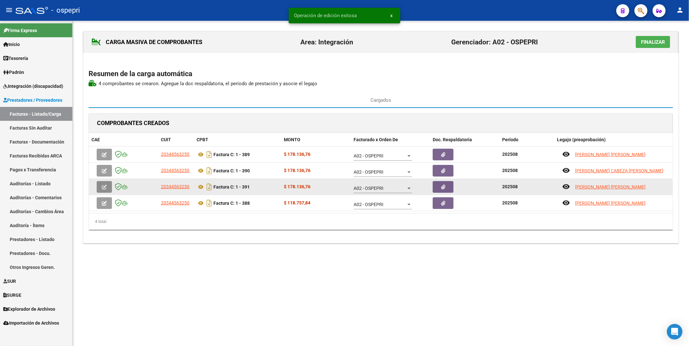
click at [106, 186] on icon "button" at bounding box center [104, 187] width 5 height 5
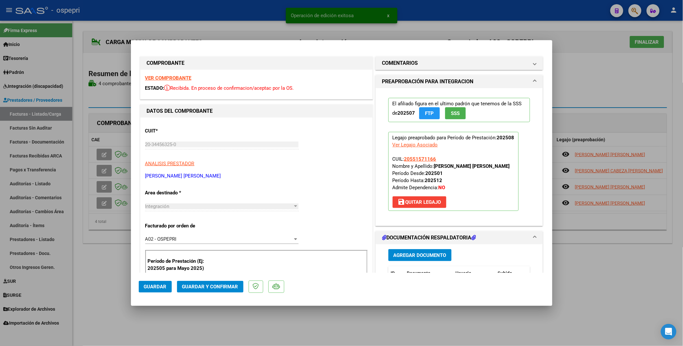
click at [214, 209] on span "Guardar y Confirmar" at bounding box center [210, 287] width 56 height 6
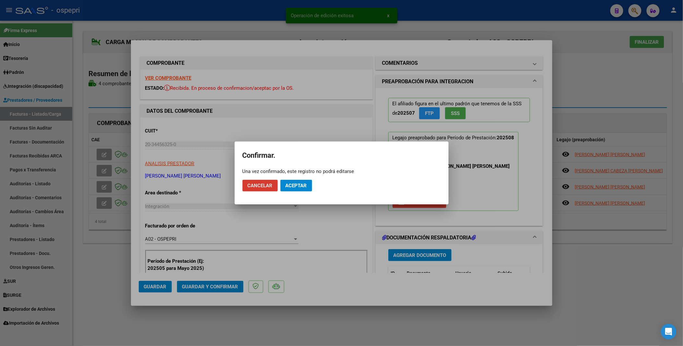
click at [296, 187] on span "Aceptar" at bounding box center [296, 186] width 21 height 6
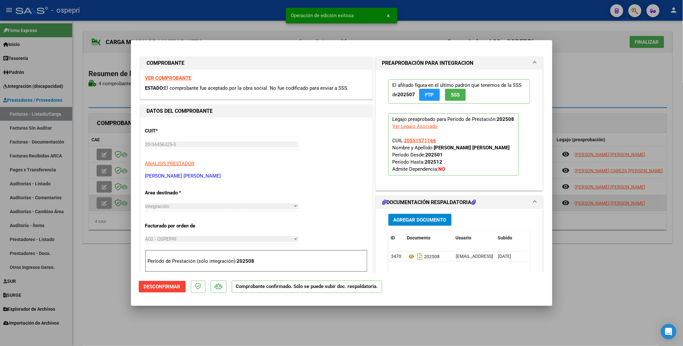
click at [102, 203] on div at bounding box center [341, 173] width 683 height 346
type input "$ 0,00"
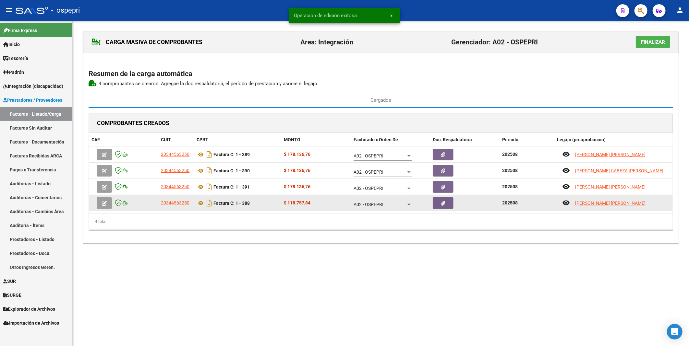
click at [102, 203] on icon "button" at bounding box center [104, 203] width 5 height 5
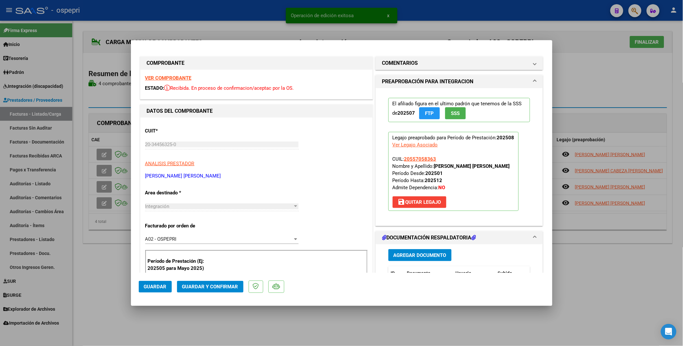
click at [228, 209] on button "Guardar y Confirmar" at bounding box center [210, 287] width 66 height 12
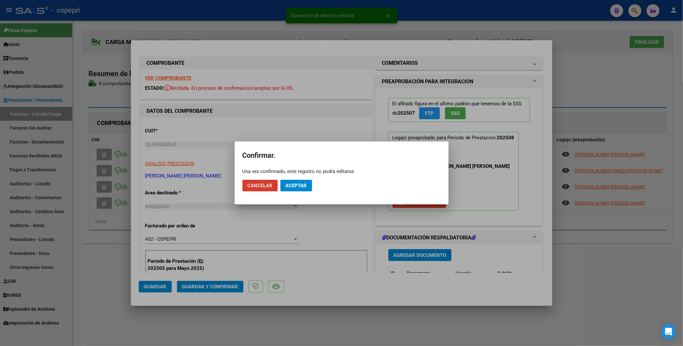
click at [297, 183] on span "Aceptar" at bounding box center [296, 186] width 21 height 6
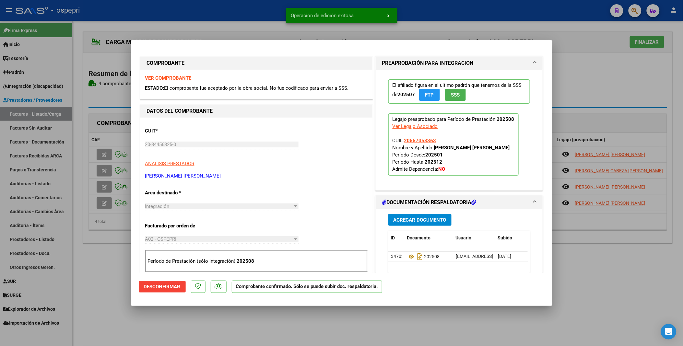
click at [283, 209] on div at bounding box center [341, 173] width 683 height 346
type input "$ 0,00"
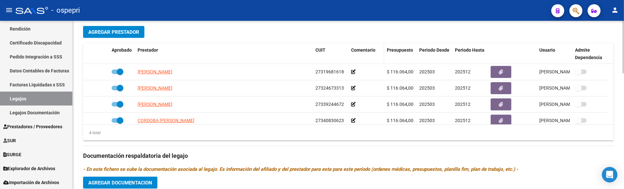
scroll to position [288, 0]
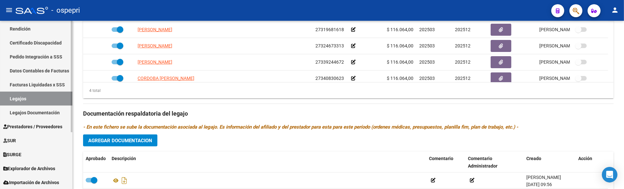
click at [34, 100] on link "Legajos" at bounding box center [36, 98] width 72 height 14
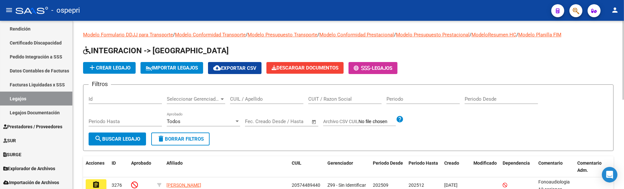
click at [242, 98] on input "CUIL / Apellido" at bounding box center [266, 99] width 73 height 6
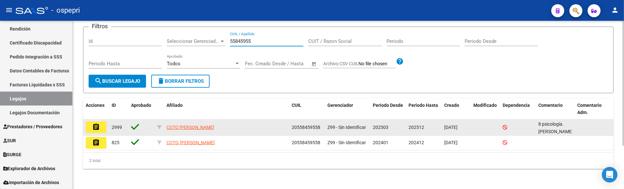
type input "55845955"
click at [93, 129] on mat-icon "assignment" at bounding box center [96, 127] width 8 height 8
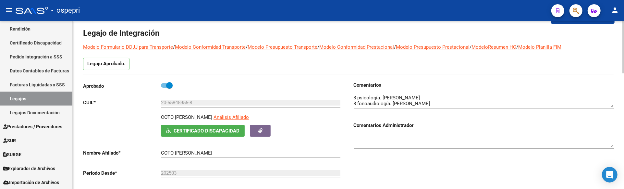
scroll to position [36, 0]
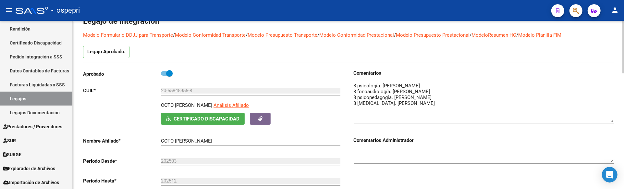
drag, startPoint x: 612, startPoint y: 93, endPoint x: 615, endPoint y: 120, distance: 27.4
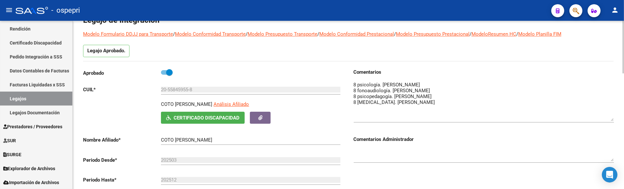
scroll to position [40, 0]
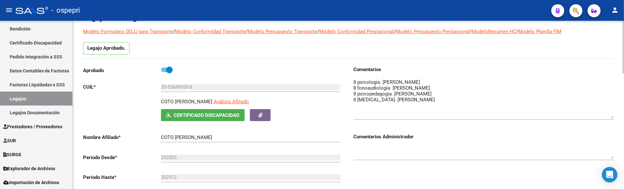
click at [623, 58] on div at bounding box center [623, 59] width 2 height 53
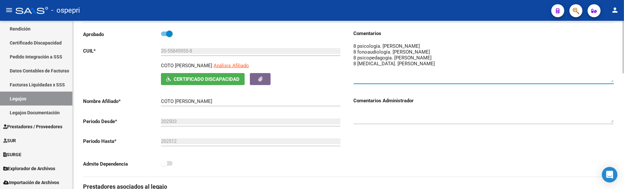
drag, startPoint x: 612, startPoint y: 82, endPoint x: 612, endPoint y: 70, distance: 12.7
click at [612, 70] on textarea at bounding box center [483, 62] width 260 height 40
drag, startPoint x: 611, startPoint y: 82, endPoint x: 612, endPoint y: 71, distance: 11.8
click at [612, 71] on textarea at bounding box center [483, 62] width 260 height 40
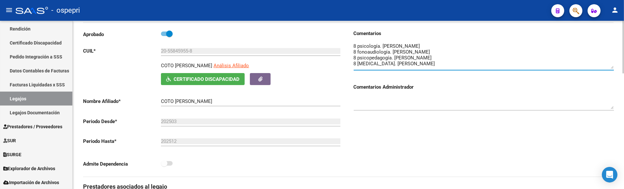
drag, startPoint x: 612, startPoint y: 80, endPoint x: 611, endPoint y: 66, distance: 13.6
click at [611, 66] on textarea at bounding box center [483, 55] width 260 height 26
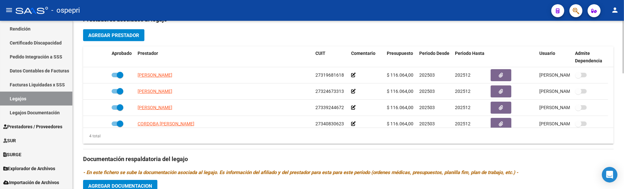
scroll to position [253, 0]
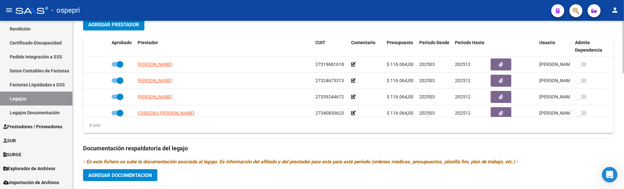
click at [620, 125] on div "arrow_back Editar 2999 save Guardar cambios Legajo de Integración Modelo Formul…" at bounding box center [349, 35] width 553 height 537
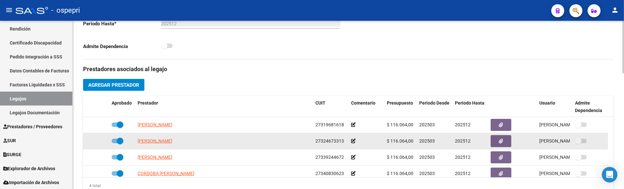
scroll to position [181, 0]
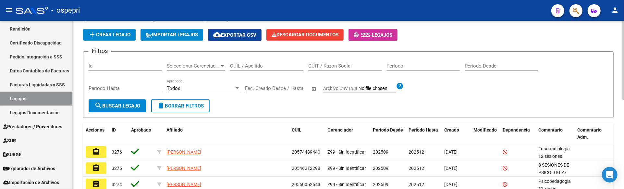
scroll to position [1, 0]
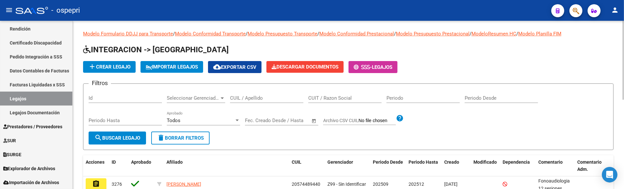
click at [255, 97] on input "CUIL / Apellido" at bounding box center [266, 98] width 73 height 6
click at [521, 66] on div "add Crear Legajo IMPORTAR LEGAJOS cloud_download Exportar CSV Descargar Documen…" at bounding box center [348, 67] width 530 height 12
click at [235, 99] on input "CUIL / Apellido" at bounding box center [266, 98] width 73 height 6
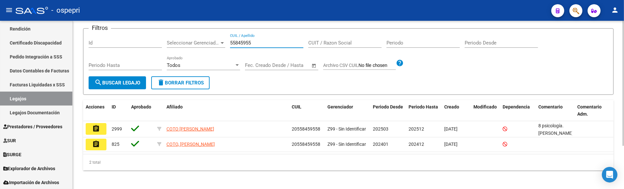
scroll to position [58, 0]
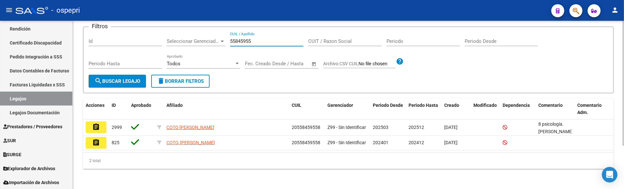
type input "55845955"
click at [121, 78] on span "search Buscar Legajo" at bounding box center [117, 81] width 46 height 6
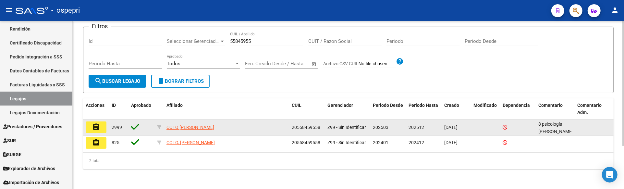
click at [94, 130] on button "assignment" at bounding box center [96, 127] width 21 height 12
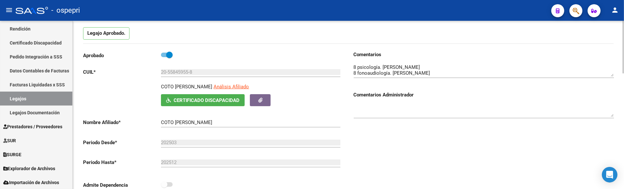
scroll to position [72, 0]
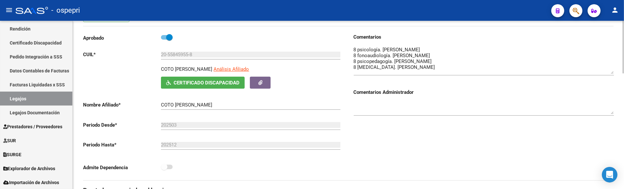
drag, startPoint x: 612, startPoint y: 59, endPoint x: 612, endPoint y: 74, distance: 15.2
click at [612, 74] on textarea at bounding box center [483, 60] width 260 height 28
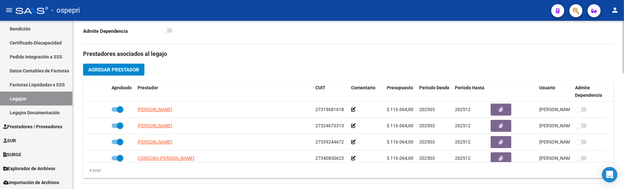
scroll to position [216, 0]
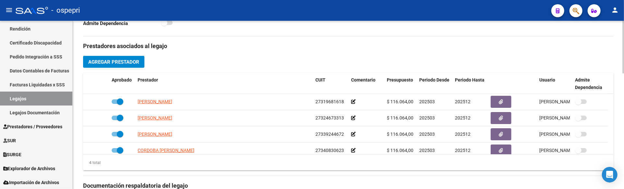
click at [622, 96] on div at bounding box center [623, 115] width 2 height 53
click at [21, 98] on link "Legajos" at bounding box center [36, 98] width 72 height 14
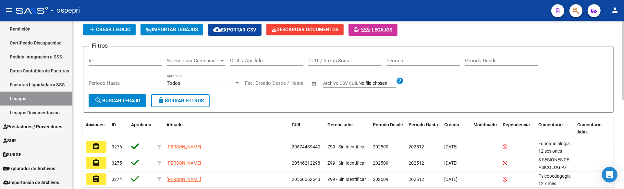
scroll to position [9, 0]
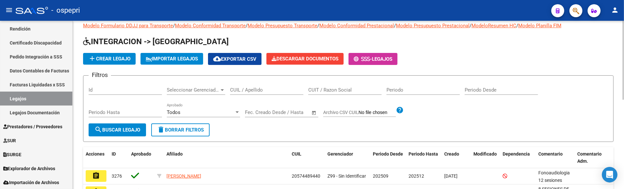
click at [236, 88] on input "CUIL / Apellido" at bounding box center [266, 90] width 73 height 6
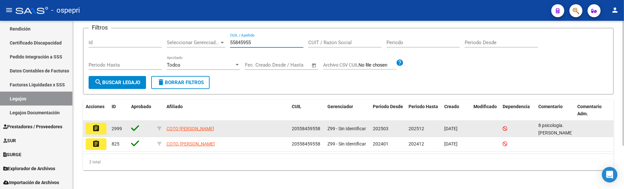
scroll to position [58, 0]
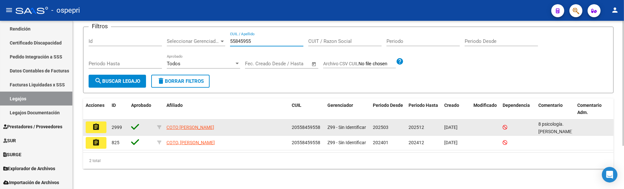
type input "55845955"
click at [98, 127] on mat-icon "assignment" at bounding box center [96, 127] width 8 height 8
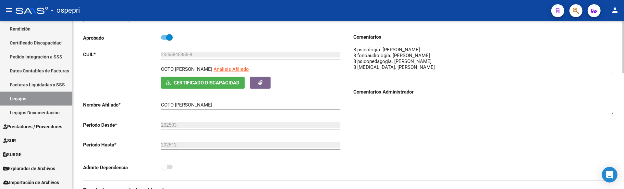
drag, startPoint x: 610, startPoint y: 57, endPoint x: 609, endPoint y: 72, distance: 14.9
click at [609, 72] on textarea at bounding box center [483, 60] width 260 height 28
click at [442, 142] on div "Comentarios Comentarios Administrador" at bounding box center [480, 106] width 265 height 147
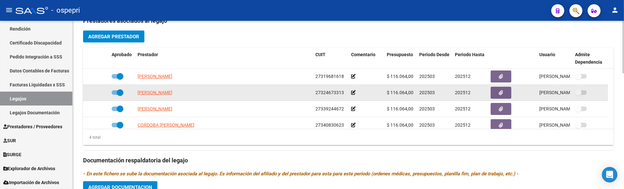
scroll to position [252, 0]
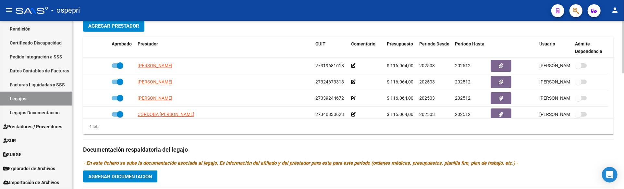
click at [294, 143] on div "Prestadores asociados al legajo Agregar Prestador Aprobado Prestador CUIT Comen…" at bounding box center [348, 145] width 530 height 290
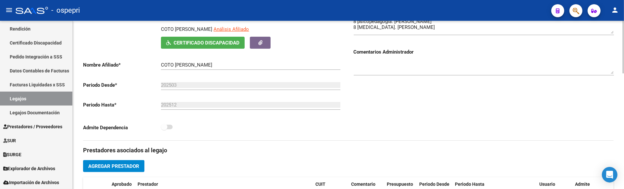
scroll to position [108, 0]
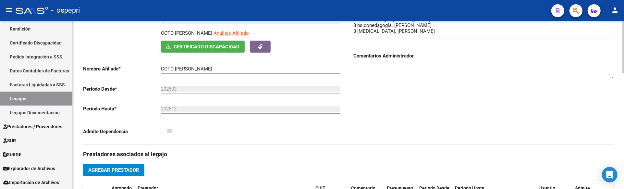
click at [437, 131] on div "Comentarios Comentarios Administrador" at bounding box center [480, 70] width 265 height 147
click at [413, 136] on div "Comentarios Comentarios Administrador" at bounding box center [480, 70] width 265 height 147
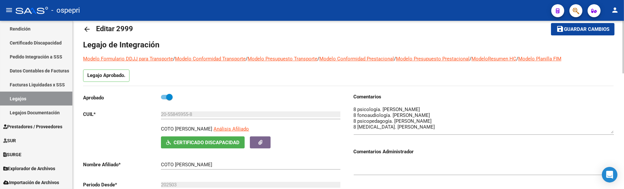
scroll to position [0, 0]
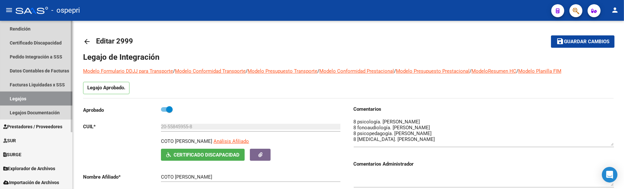
drag, startPoint x: 29, startPoint y: 97, endPoint x: 38, endPoint y: 96, distance: 9.4
click at [29, 97] on link "Legajos" at bounding box center [36, 98] width 72 height 14
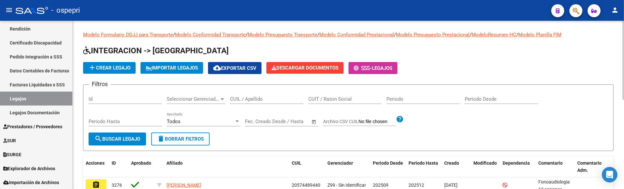
click at [241, 99] on input "CUIL / Apellido" at bounding box center [266, 99] width 73 height 6
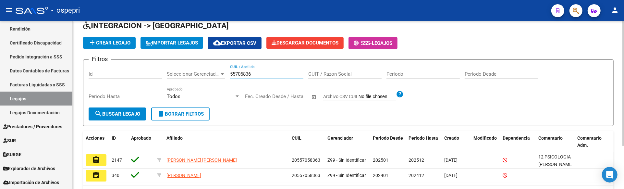
scroll to position [58, 0]
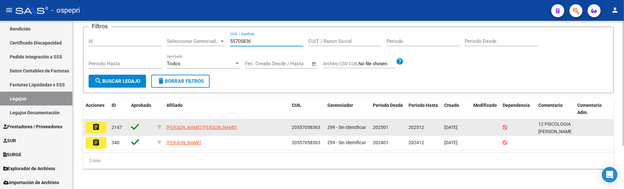
type input "55705836"
click at [101, 125] on button "assignment" at bounding box center [96, 127] width 21 height 12
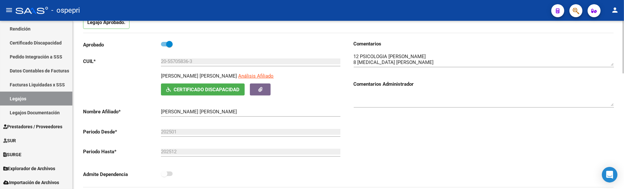
scroll to position [72, 0]
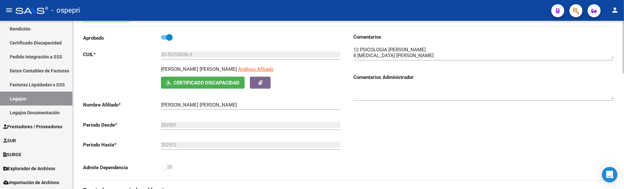
click at [612, 60] on div at bounding box center [483, 51] width 260 height 20
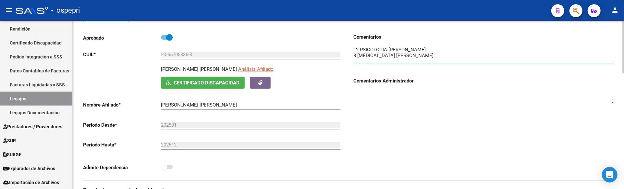
drag, startPoint x: 612, startPoint y: 59, endPoint x: 612, endPoint y: 62, distance: 3.6
click at [612, 62] on textarea at bounding box center [483, 54] width 260 height 17
click at [30, 95] on link "Legajos" at bounding box center [36, 98] width 72 height 14
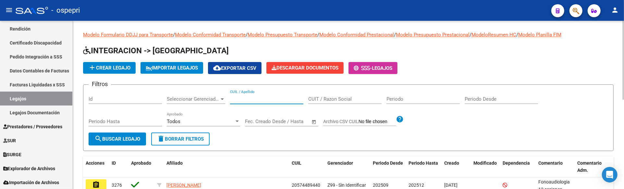
click at [249, 99] on input "CUIL / Apellido" at bounding box center [266, 99] width 73 height 6
type input "47181529"
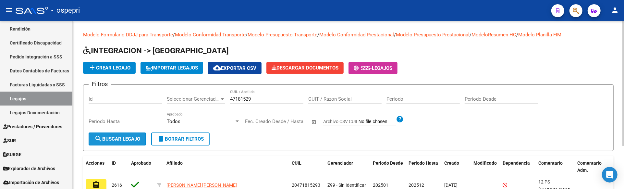
click at [112, 137] on span "search Buscar Legajo" at bounding box center [117, 139] width 46 height 6
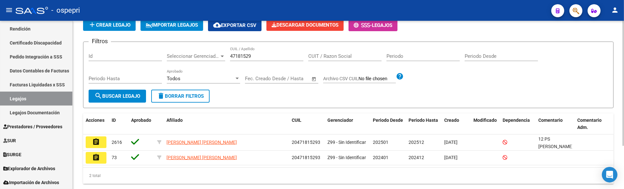
scroll to position [58, 0]
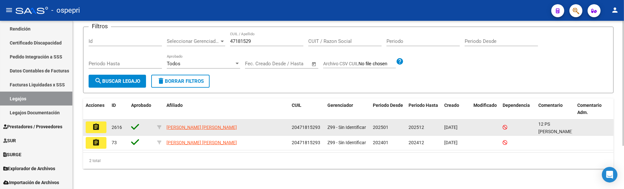
click at [100, 127] on button "assignment" at bounding box center [96, 127] width 21 height 12
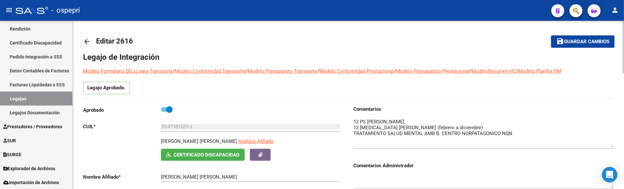
drag, startPoint x: 612, startPoint y: 130, endPoint x: 612, endPoint y: 147, distance: 16.2
click at [612, 147] on textarea at bounding box center [483, 132] width 260 height 29
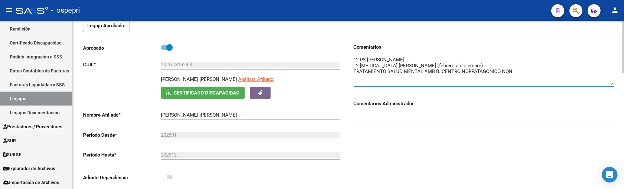
scroll to position [36, 0]
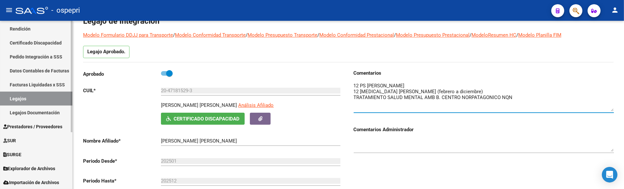
click at [23, 101] on link "Legajos" at bounding box center [36, 98] width 72 height 14
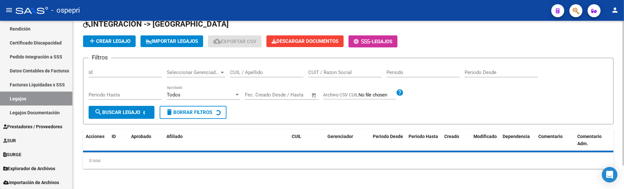
scroll to position [36, 0]
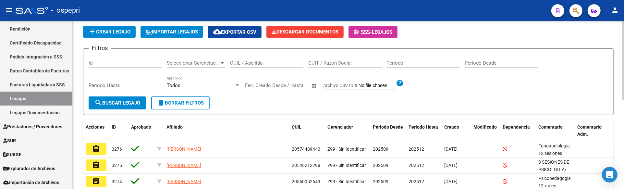
click at [237, 64] on input "CUIL / Apellido" at bounding box center [266, 63] width 73 height 6
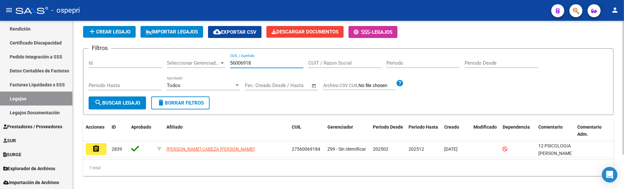
scroll to position [43, 0]
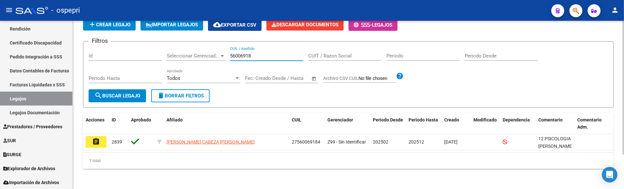
type input "56006918"
click at [125, 95] on span "search Buscar Legajo" at bounding box center [117, 96] width 46 height 6
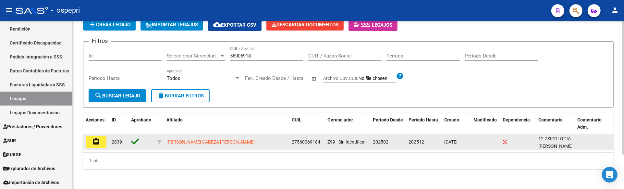
click at [96, 141] on mat-icon "assignment" at bounding box center [96, 141] width 8 height 8
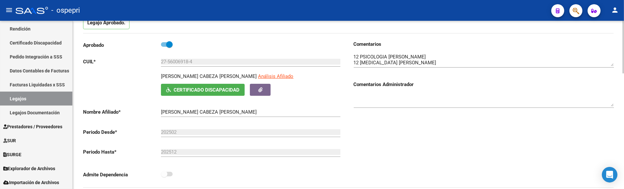
scroll to position [72, 0]
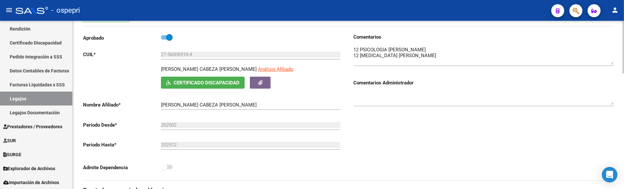
drag, startPoint x: 613, startPoint y: 56, endPoint x: 605, endPoint y: 63, distance: 10.2
click at [613, 63] on textarea at bounding box center [483, 55] width 260 height 18
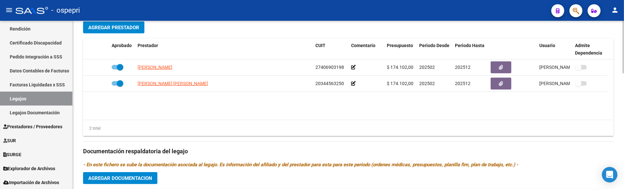
scroll to position [252, 0]
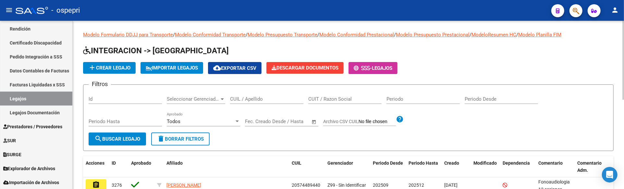
click at [238, 100] on input "CUIL / Apellido" at bounding box center [266, 99] width 73 height 6
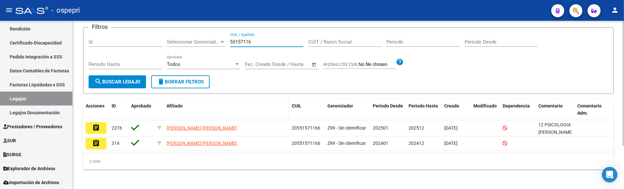
scroll to position [58, 0]
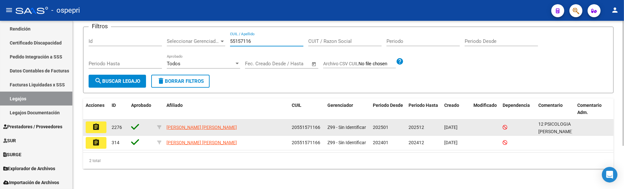
type input "55157116"
click at [96, 129] on mat-icon "assignment" at bounding box center [96, 127] width 8 height 8
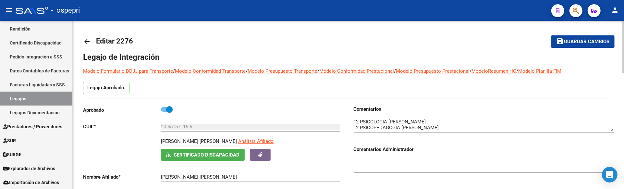
scroll to position [36, 0]
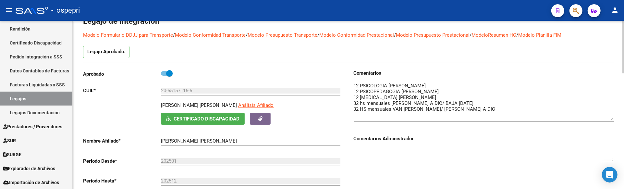
drag, startPoint x: 612, startPoint y: 93, endPoint x: 610, endPoint y: 119, distance: 25.7
click at [610, 119] on textarea at bounding box center [483, 101] width 260 height 38
click at [542, 119] on textarea at bounding box center [483, 101] width 260 height 38
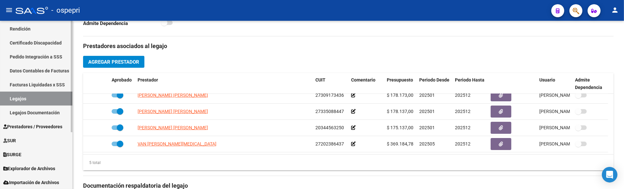
scroll to position [49, 0]
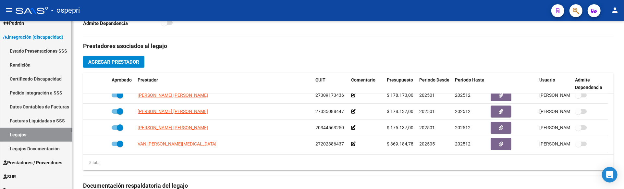
click at [31, 37] on span "Integración (discapacidad)" at bounding box center [33, 36] width 60 height 7
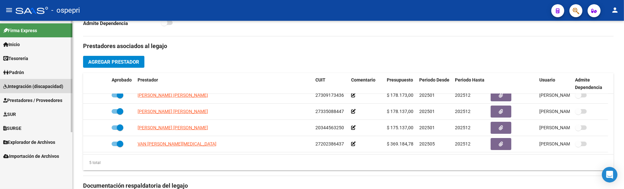
scroll to position [0, 0]
click at [29, 87] on span "Integración (discapacidad)" at bounding box center [33, 86] width 60 height 7
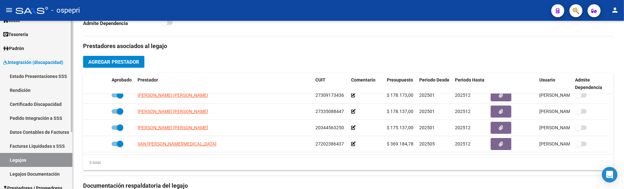
scroll to position [36, 0]
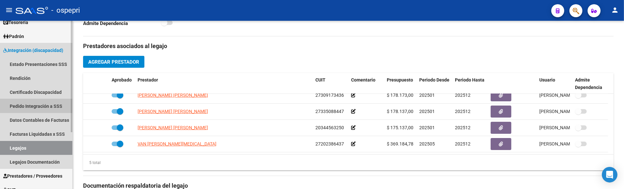
click at [27, 102] on link "Pedido Integración a SSS" at bounding box center [36, 106] width 72 height 14
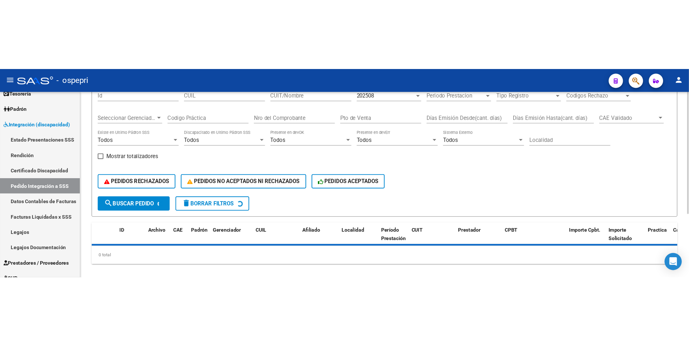
scroll to position [51, 0]
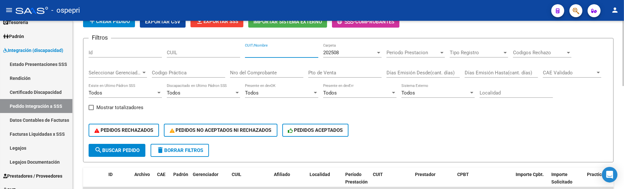
click at [282, 53] on input "CUIT/Nombre" at bounding box center [281, 53] width 73 height 6
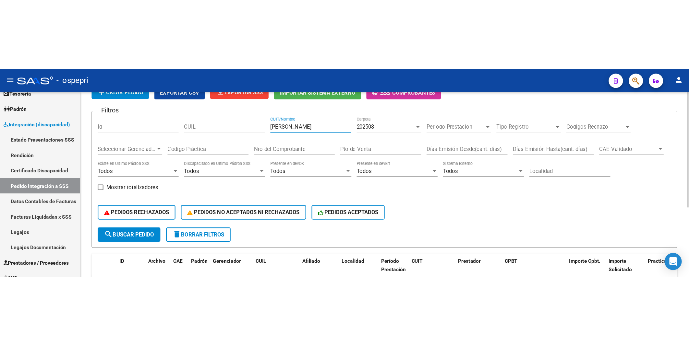
scroll to position [0, 0]
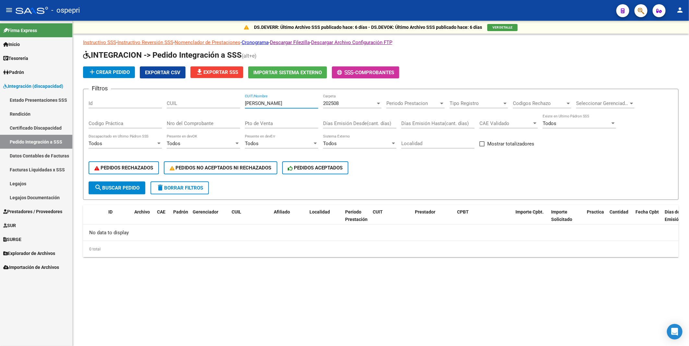
type input "SOLORZA CAROLINA"
click at [375, 103] on div "202508" at bounding box center [349, 104] width 53 height 6
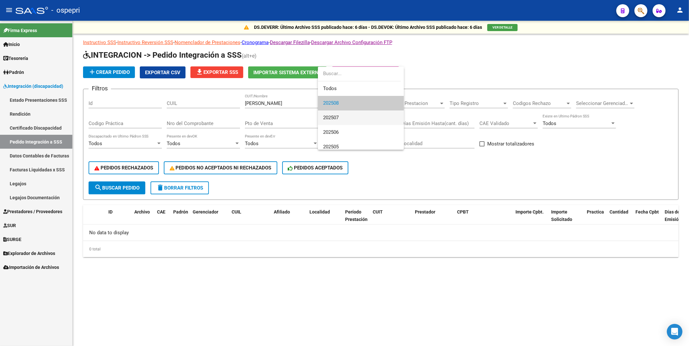
click at [370, 114] on span "202507" at bounding box center [361, 118] width 76 height 15
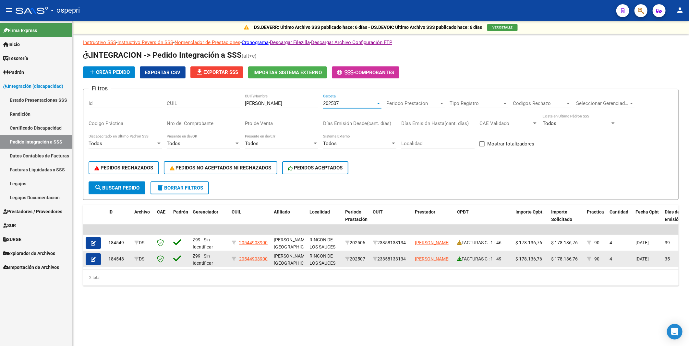
click at [458, 188] on icon at bounding box center [459, 259] width 5 height 5
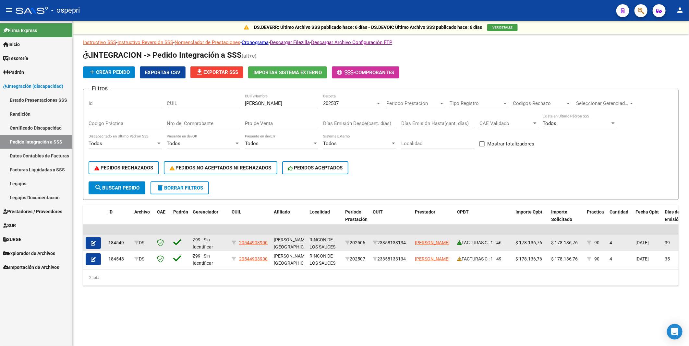
click at [460, 188] on icon at bounding box center [459, 243] width 5 height 5
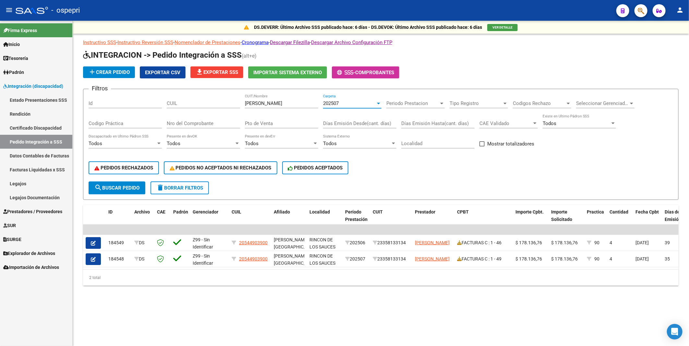
click at [378, 102] on div at bounding box center [379, 103] width 6 height 5
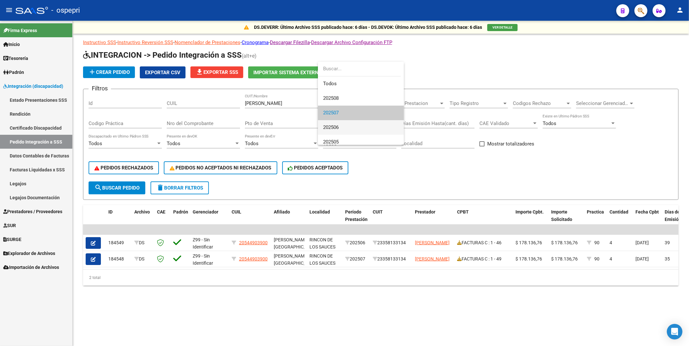
scroll to position [10, 0]
click at [374, 115] on span "202506" at bounding box center [361, 118] width 76 height 15
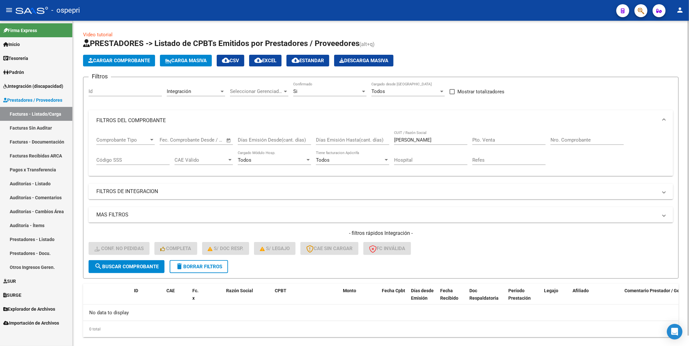
scroll to position [11, 0]
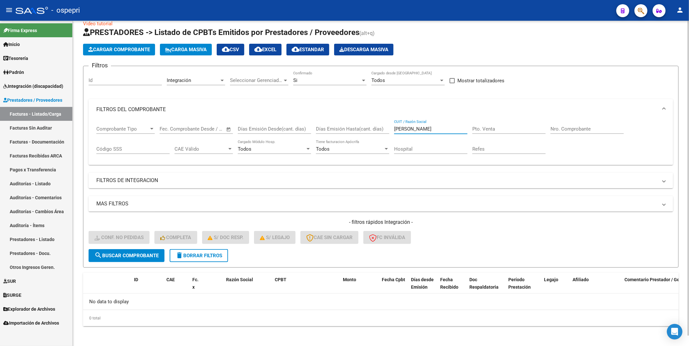
drag, startPoint x: 435, startPoint y: 131, endPoint x: 381, endPoint y: 130, distance: 54.5
click at [381, 130] on div "Comprobante Tipo Comprobante Tipo Fecha inicio – Fecha fin Fec. Comprobante Des…" at bounding box center [380, 140] width 569 height 40
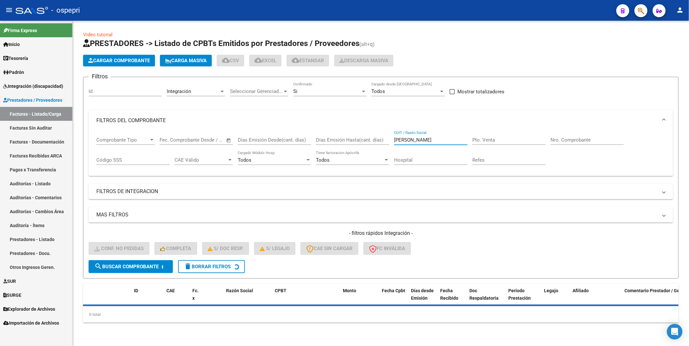
scroll to position [0, 0]
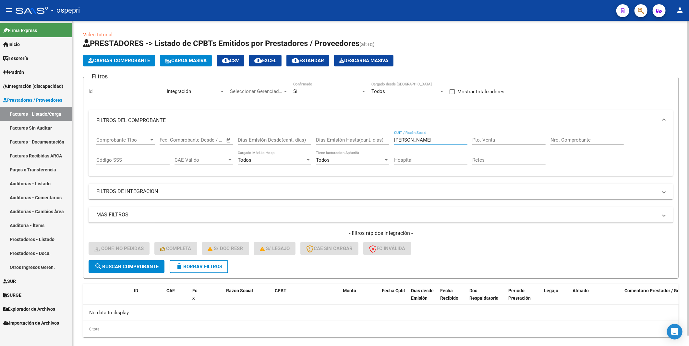
click at [417, 140] on input "cordova" at bounding box center [430, 140] width 73 height 6
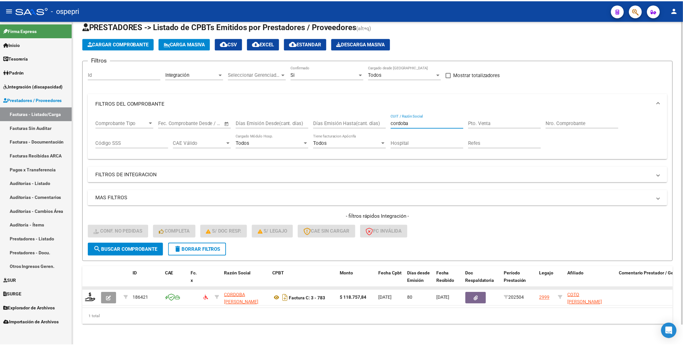
scroll to position [21, 0]
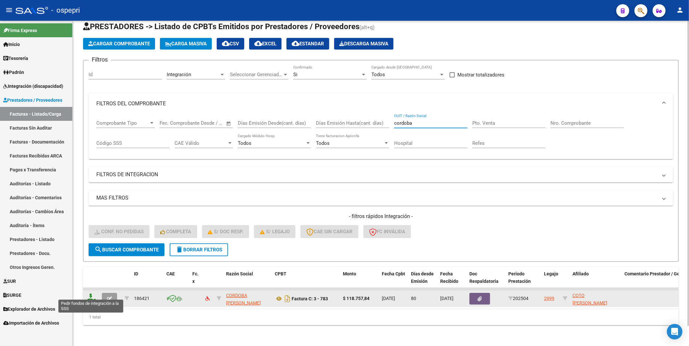
type input "cordoba"
click at [92, 294] on icon at bounding box center [91, 298] width 10 height 9
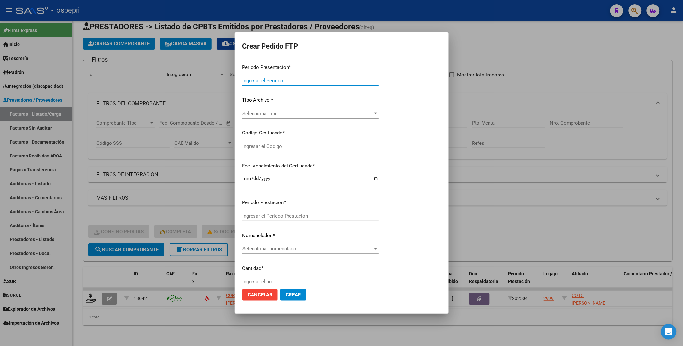
type input "202508"
type input "202504"
type input "$ 118.757,84"
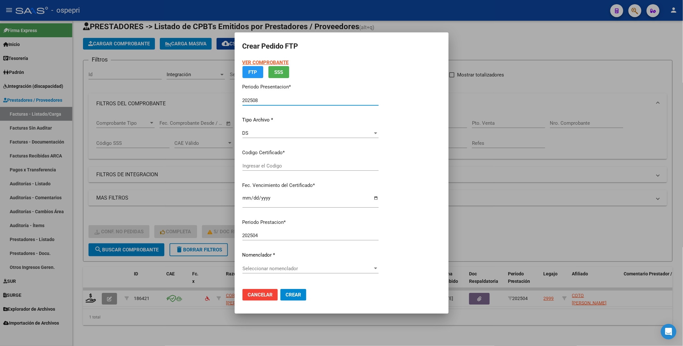
type input "20558459558"
type input "2026-08-01"
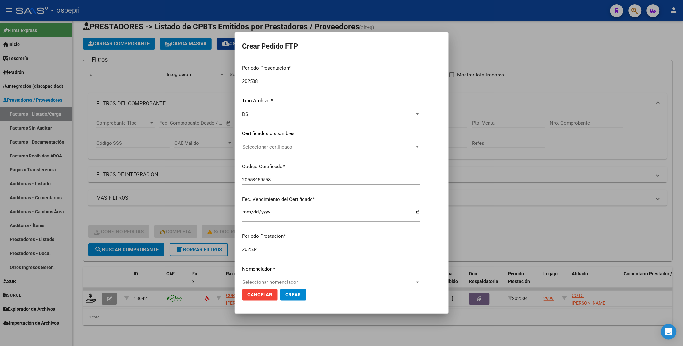
scroll to position [0, 0]
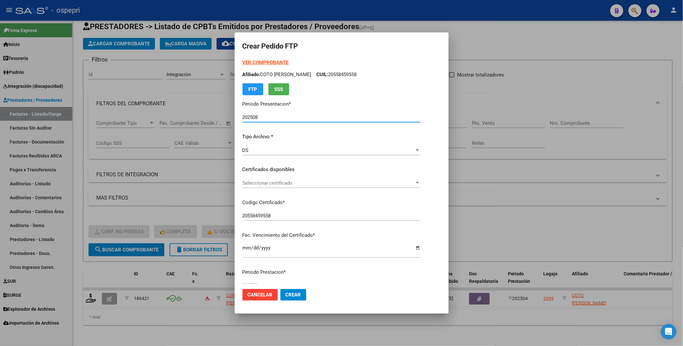
click at [419, 183] on div at bounding box center [417, 183] width 3 height 2
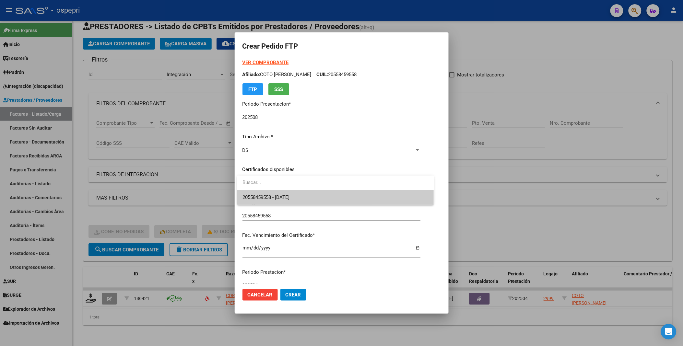
click at [398, 202] on span "20558459558 - 2026-08-01" at bounding box center [336, 197] width 186 height 15
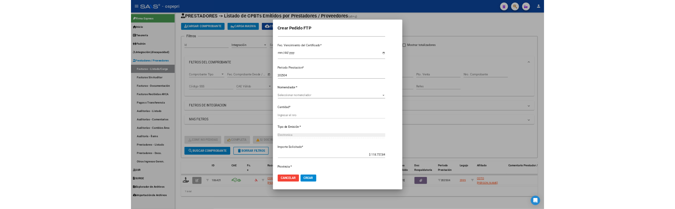
scroll to position [176, 0]
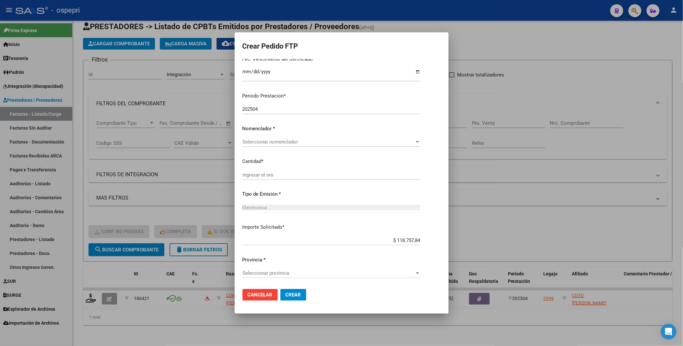
click at [419, 143] on div at bounding box center [417, 142] width 3 height 2
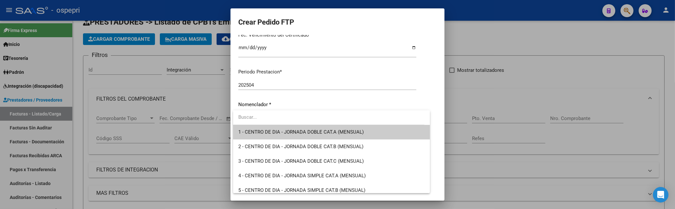
click at [273, 117] on input "dropdown search" at bounding box center [328, 117] width 191 height 15
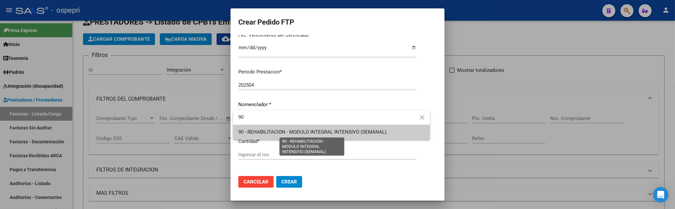
type input "90"
click at [293, 134] on span "90 - REHABILITACION - MODULO INTEGRAL INTENSIVO (SEMANAL)" at bounding box center [312, 132] width 148 height 6
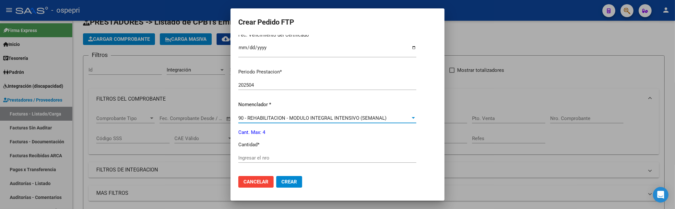
click at [259, 159] on input "Ingresar el nro" at bounding box center [327, 158] width 178 height 6
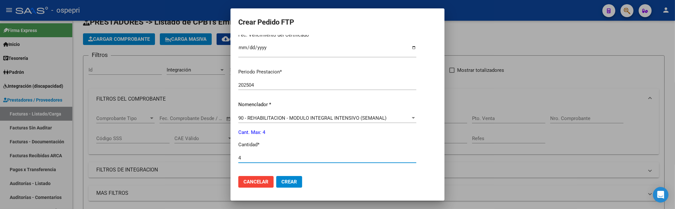
type input "4"
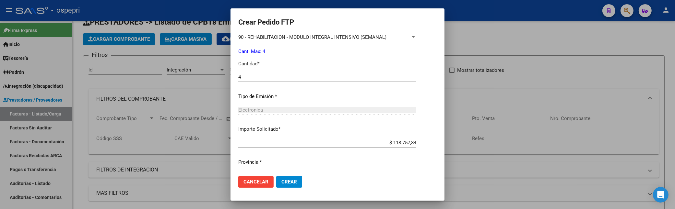
scroll to position [273, 0]
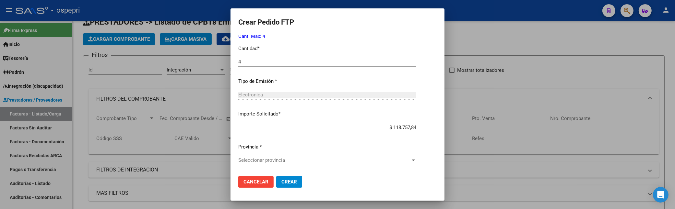
click at [416, 161] on div at bounding box center [414, 160] width 6 height 5
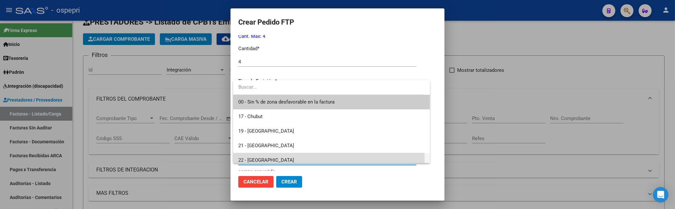
click at [270, 158] on span "22 - Rio Negro" at bounding box center [331, 160] width 186 height 15
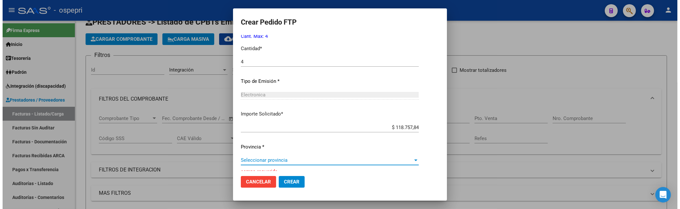
scroll to position [5, 0]
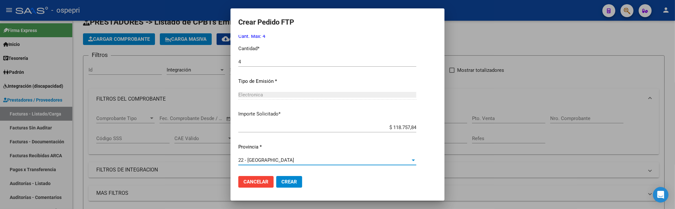
click at [290, 178] on button "Crear" at bounding box center [289, 182] width 26 height 12
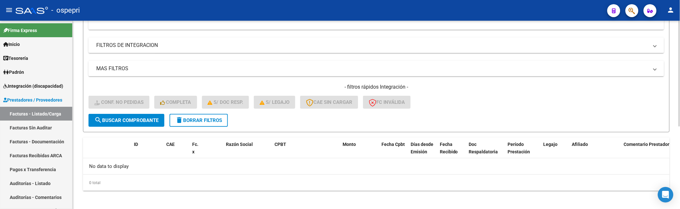
scroll to position [148, 0]
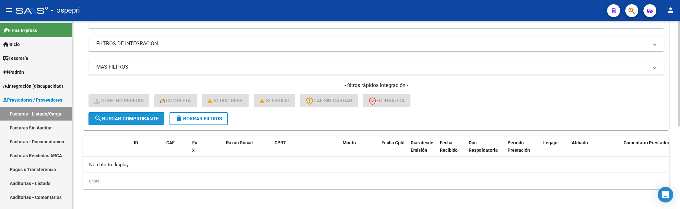
click at [134, 115] on button "search Buscar Comprobante" at bounding box center [127, 119] width 76 height 13
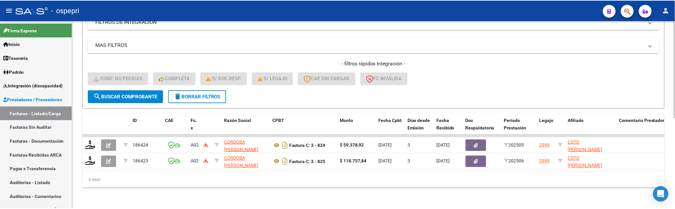
scroll to position [174, 0]
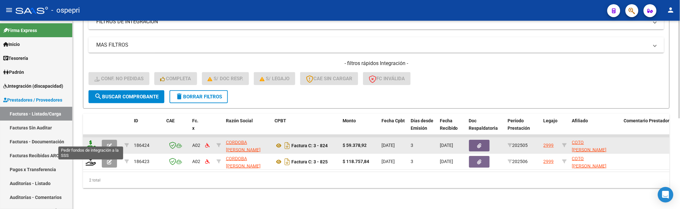
click at [90, 141] on icon at bounding box center [91, 145] width 10 height 9
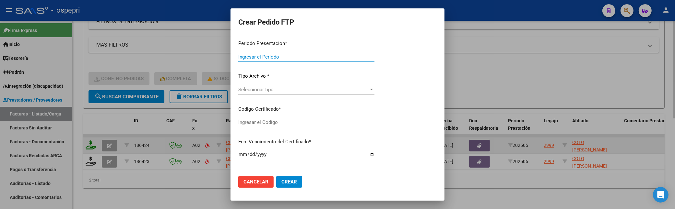
type input "202508"
type input "202505"
type input "$ 59.378,92"
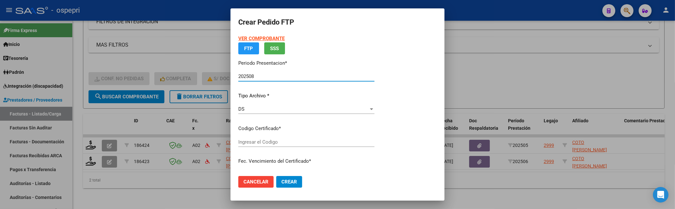
type input "20558459558"
type input "2026-08-01"
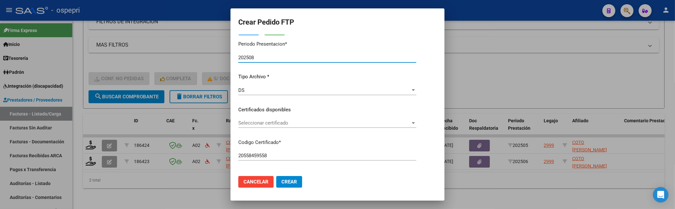
scroll to position [72, 0]
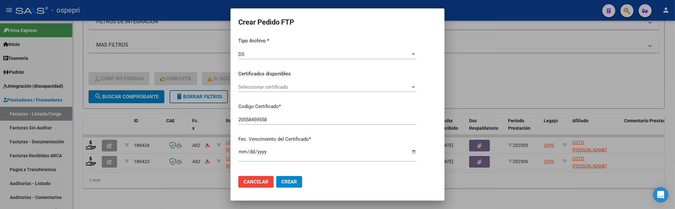
click at [415, 87] on div at bounding box center [413, 88] width 3 height 2
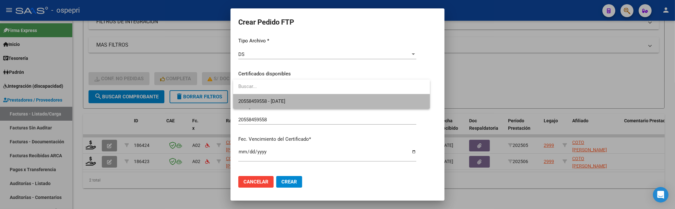
click at [370, 100] on span "20558459558 - 2026-08-01" at bounding box center [331, 101] width 186 height 15
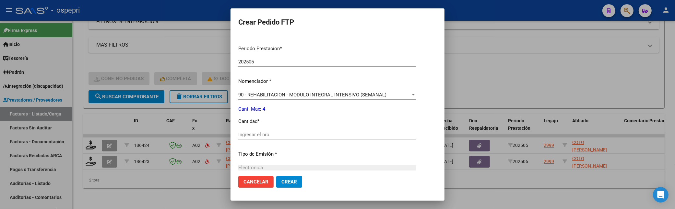
scroll to position [216, 0]
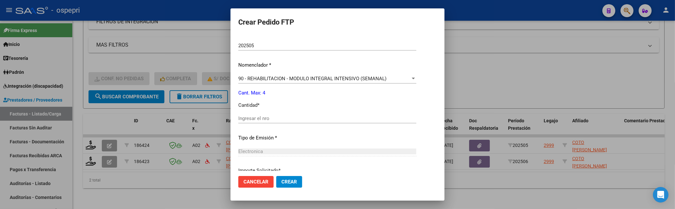
click at [299, 118] on input "Ingresar el nro" at bounding box center [327, 119] width 178 height 6
type input "4"
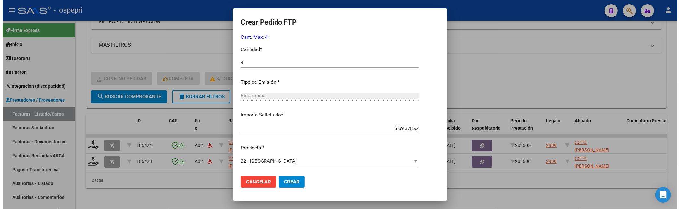
scroll to position [273, 0]
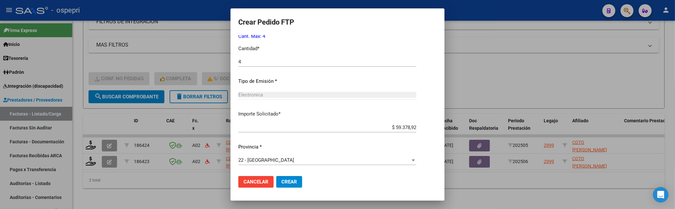
click at [290, 182] on span "Crear" at bounding box center [289, 182] width 16 height 6
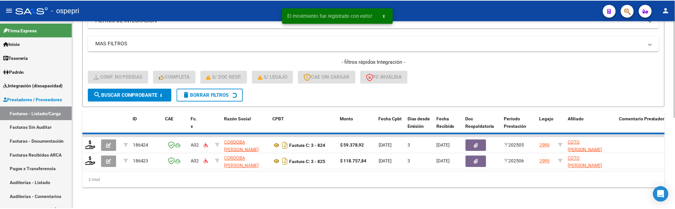
scroll to position [158, 0]
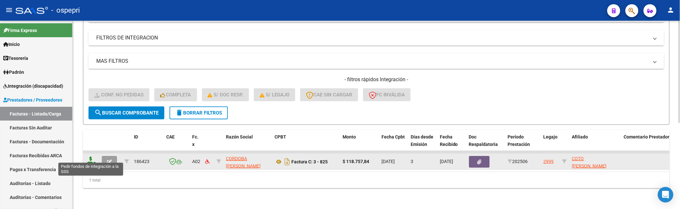
click at [90, 157] on icon at bounding box center [91, 161] width 10 height 9
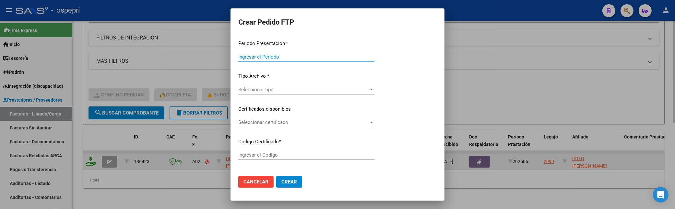
type input "202508"
type input "202506"
type input "$ 118.757,84"
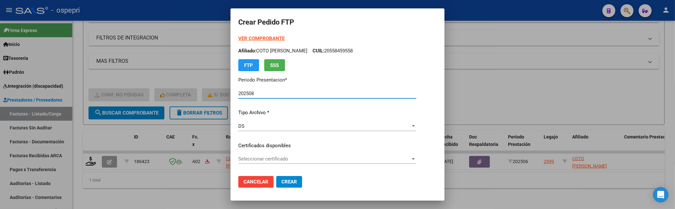
type input "20558459558"
type input "2026-08-01"
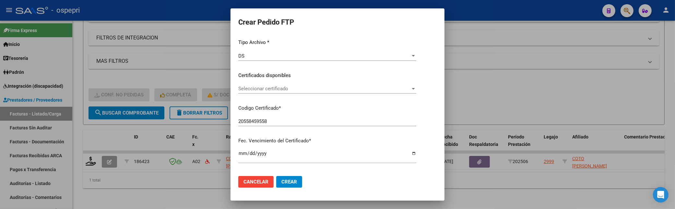
scroll to position [72, 0]
click at [416, 87] on div at bounding box center [414, 87] width 6 height 5
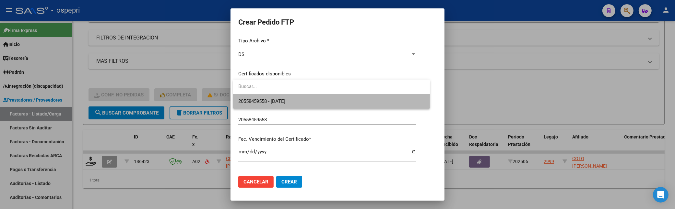
click at [402, 103] on span "20558459558 - 2026-08-01" at bounding box center [331, 101] width 186 height 15
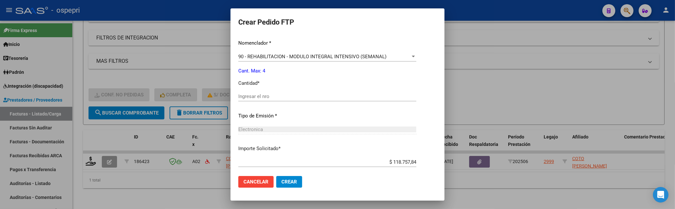
scroll to position [252, 0]
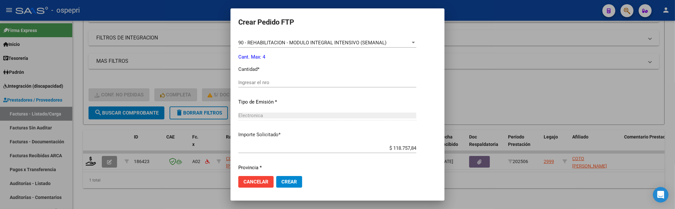
click at [279, 83] on input "Ingresar el nro" at bounding box center [327, 83] width 178 height 6
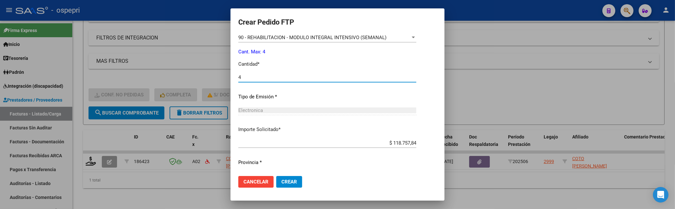
scroll to position [273, 0]
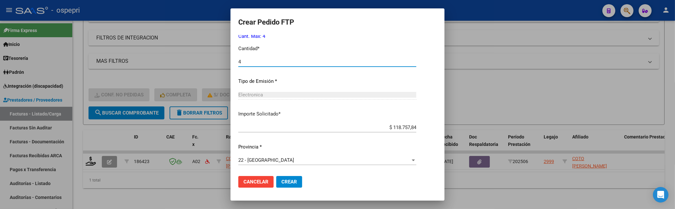
type input "4"
click at [287, 180] on span "Crear" at bounding box center [289, 182] width 16 height 6
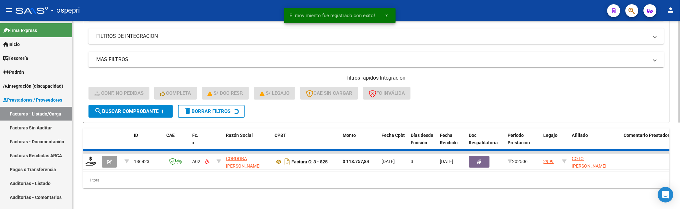
scroll to position [148, 0]
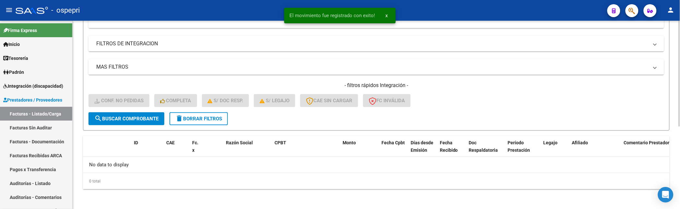
click at [502, 86] on h4 "- filtros rápidos Integración -" at bounding box center [377, 85] width 576 height 7
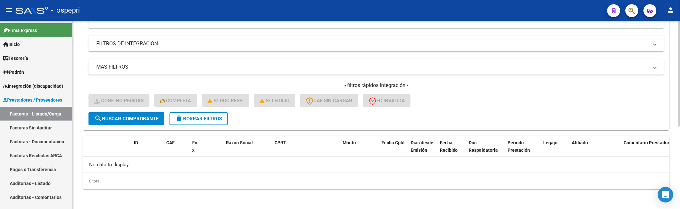
click at [456, 106] on div "- filtros rápidos Integración - Conf. no pedidas Completa S/ Doc Resp. S/ legaj…" at bounding box center [377, 97] width 576 height 30
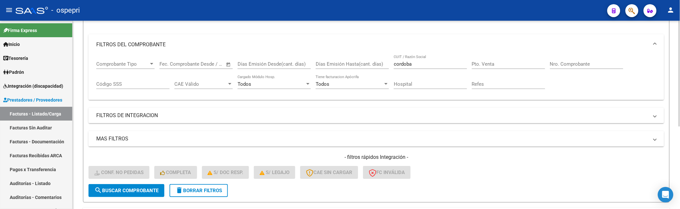
scroll to position [40, 0]
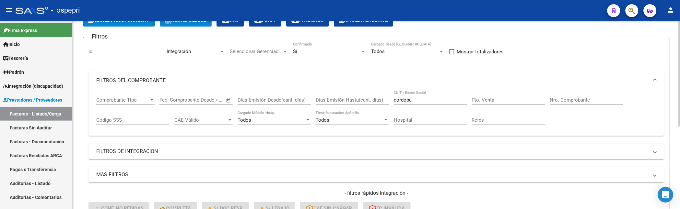
click at [664, 100] on div "Comprobante Tipo Comprobante Tipo Fecha inicio – Fecha fin Fec. Comprobante Des…" at bounding box center [377, 113] width 576 height 45
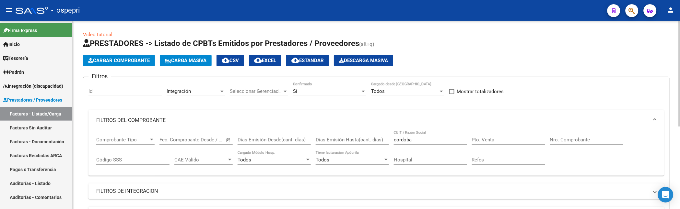
click at [186, 61] on span "Carga Masiva" at bounding box center [186, 61] width 42 height 6
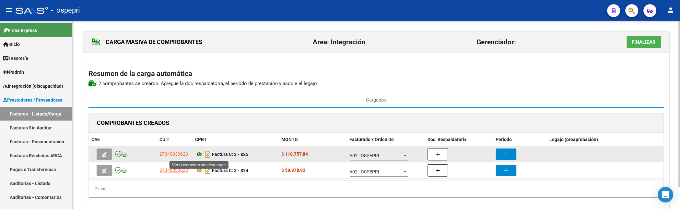
click at [199, 157] on icon at bounding box center [200, 155] width 8 height 8
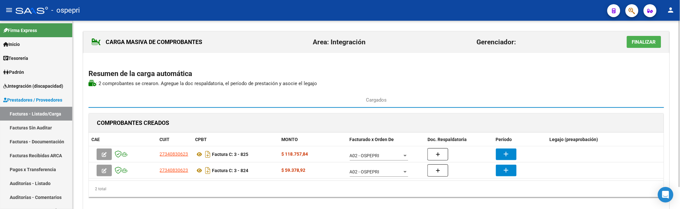
click at [640, 43] on span "Finalizar" at bounding box center [644, 42] width 24 height 6
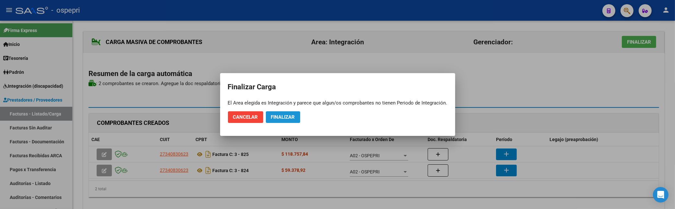
click at [287, 118] on span "Finalizar" at bounding box center [283, 117] width 24 height 6
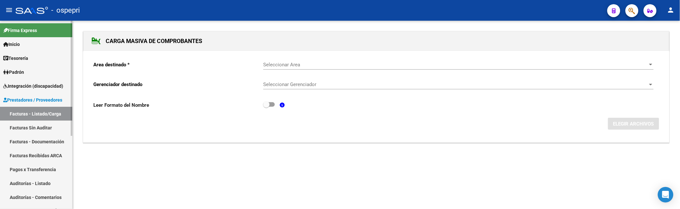
click at [46, 112] on link "Facturas - Listado/Carga" at bounding box center [36, 114] width 72 height 14
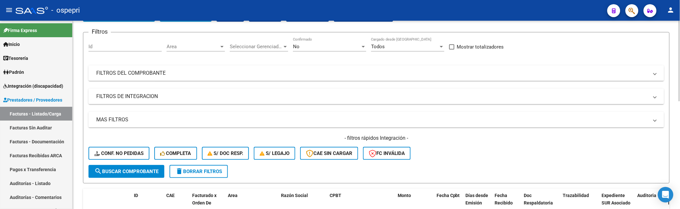
scroll to position [72, 0]
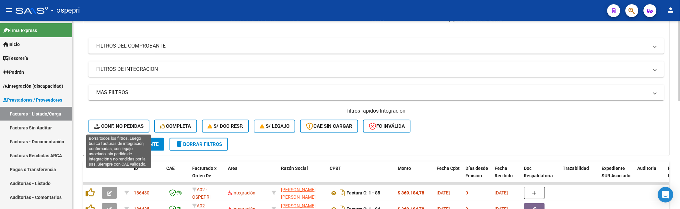
click at [128, 125] on span "Conf. no pedidas" at bounding box center [118, 127] width 49 height 6
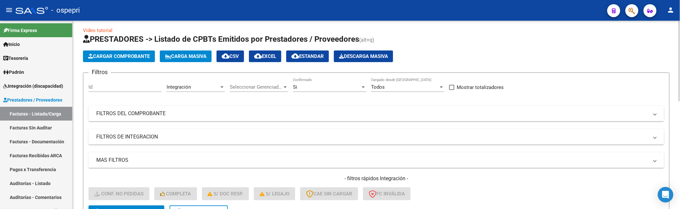
scroll to position [0, 0]
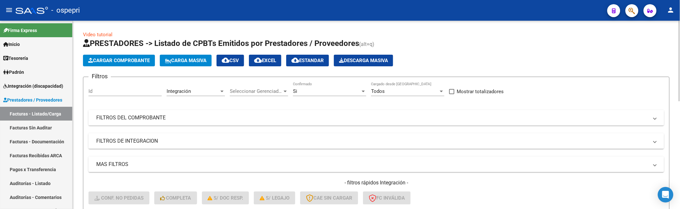
click at [465, 118] on mat-panel-title "FILTROS DEL COMPROBANTE" at bounding box center [372, 117] width 553 height 7
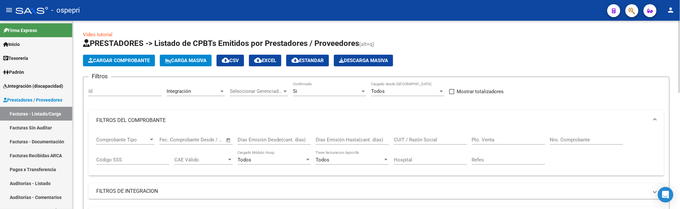
click at [423, 140] on input "CUIT / Razón Social" at bounding box center [430, 140] width 73 height 6
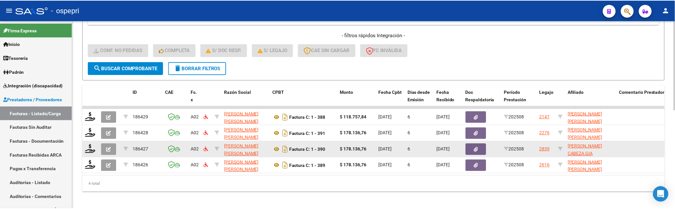
scroll to position [207, 0]
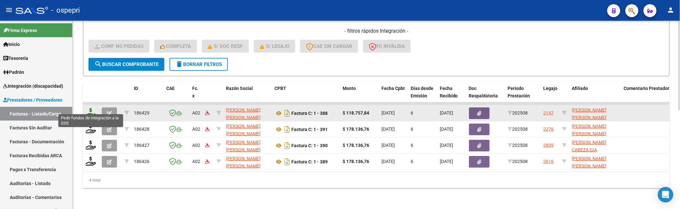
type input "SANCHEZ MOTA"
click at [93, 110] on icon at bounding box center [91, 112] width 10 height 9
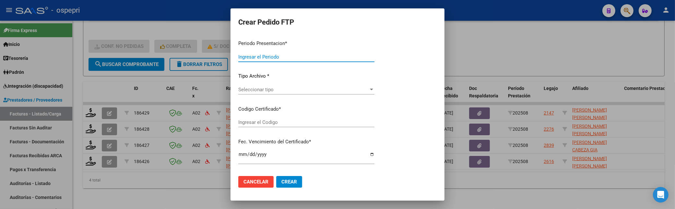
type input "202508"
type input "$ 118.757,84"
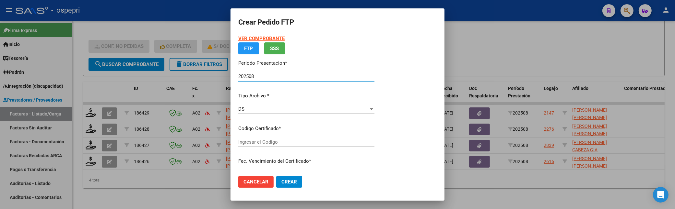
type input "2055705836-3"
type input "2026-03-26"
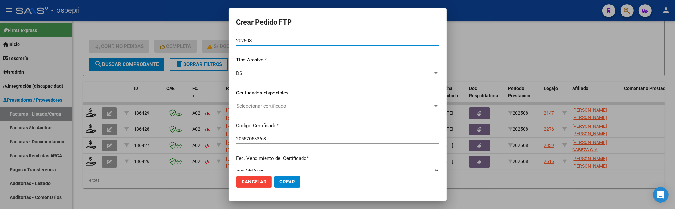
scroll to position [89, 0]
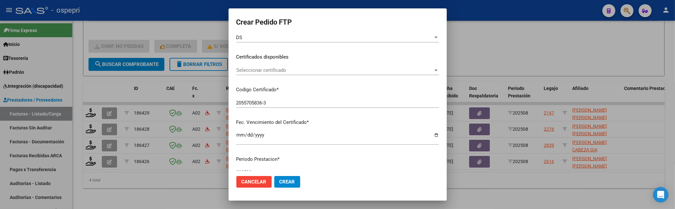
click at [438, 70] on div at bounding box center [436, 71] width 3 height 2
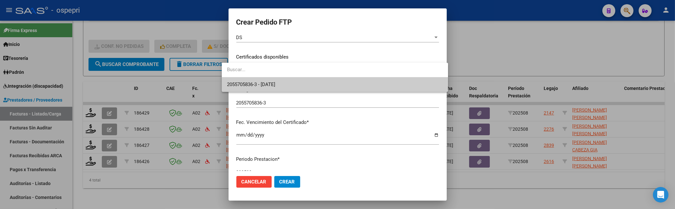
click at [411, 86] on span "2055705836-3 - 2026-03-26" at bounding box center [335, 85] width 216 height 15
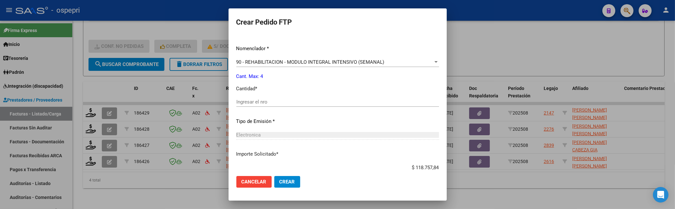
scroll to position [233, 0]
click at [273, 101] on input "Ingresar el nro" at bounding box center [337, 102] width 203 height 6
type input "4"
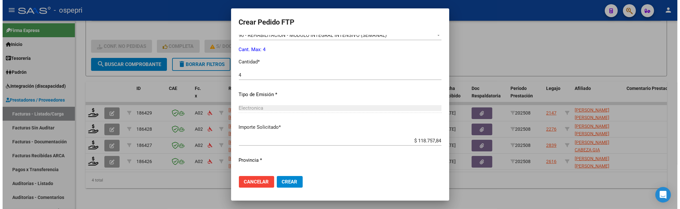
scroll to position [273, 0]
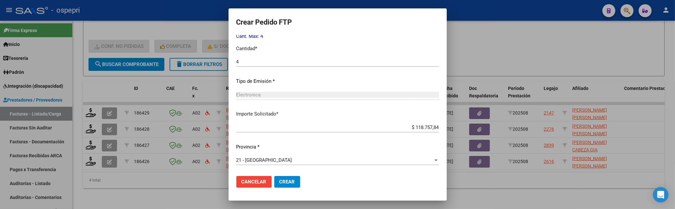
click at [285, 181] on button "Crear" at bounding box center [287, 182] width 26 height 12
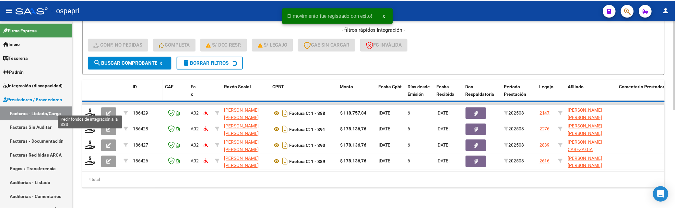
scroll to position [191, 0]
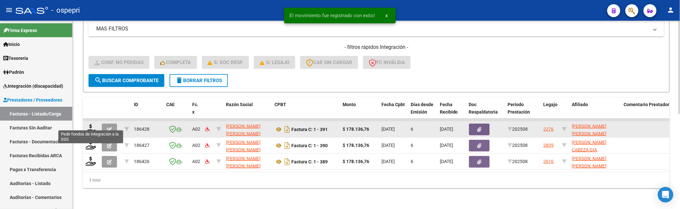
click at [85, 122] on datatable-body-cell at bounding box center [91, 130] width 16 height 16
click at [90, 125] on icon at bounding box center [91, 129] width 10 height 9
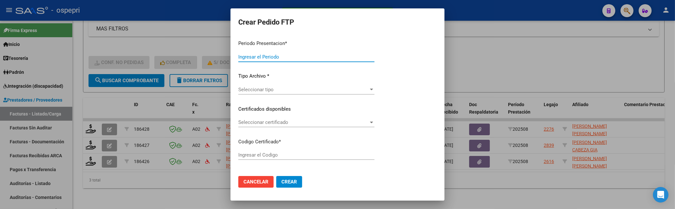
type input "202508"
type input "$ 178.136,76"
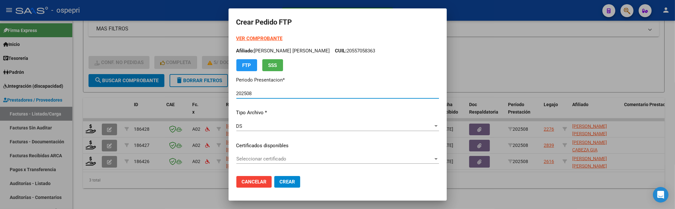
type input "2055157116-6"
type input "2026-10-04"
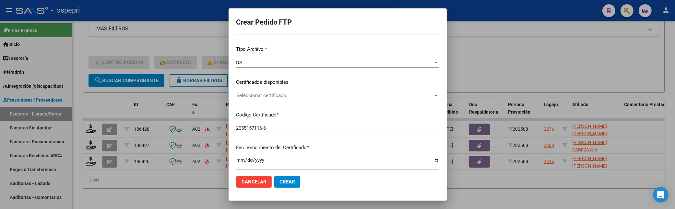
scroll to position [72, 0]
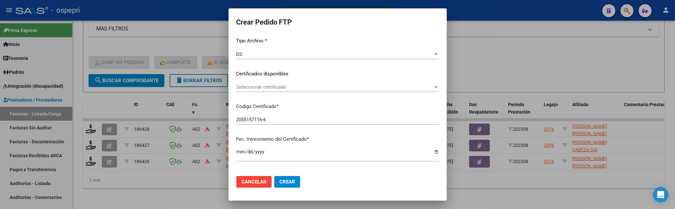
click at [438, 87] on div at bounding box center [436, 88] width 3 height 2
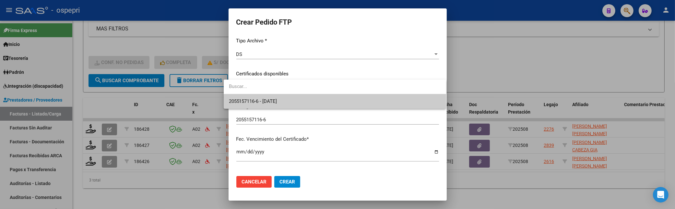
click at [386, 100] on span "2055157116-6 - 2026-10-04" at bounding box center [335, 101] width 212 height 15
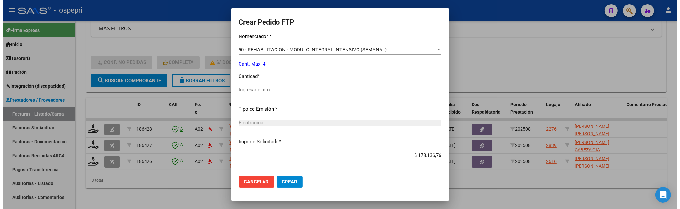
scroll to position [252, 0]
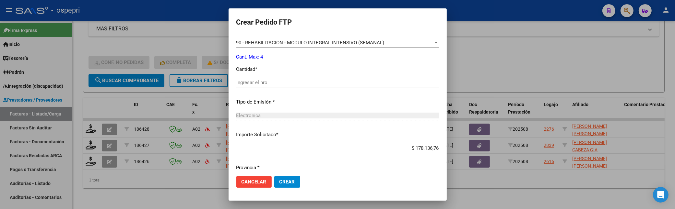
click at [254, 82] on input "Ingresar el nro" at bounding box center [337, 83] width 203 height 6
type input "4"
click at [280, 180] on span "Crear" at bounding box center [288, 182] width 16 height 6
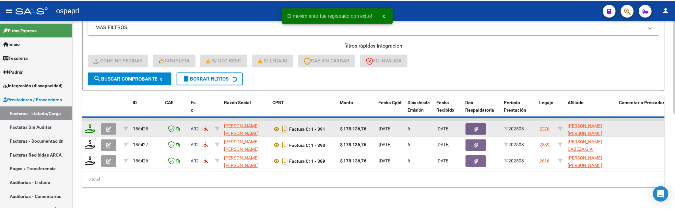
scroll to position [174, 0]
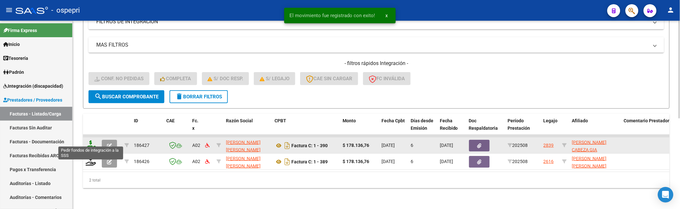
click at [92, 141] on icon at bounding box center [91, 145] width 10 height 9
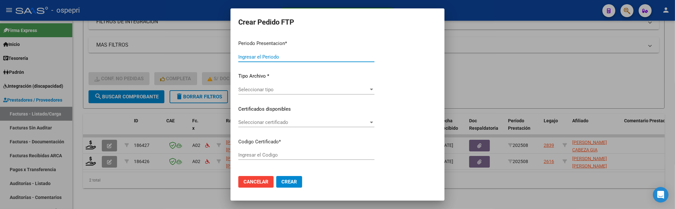
type input "202508"
type input "$ 178.136,76"
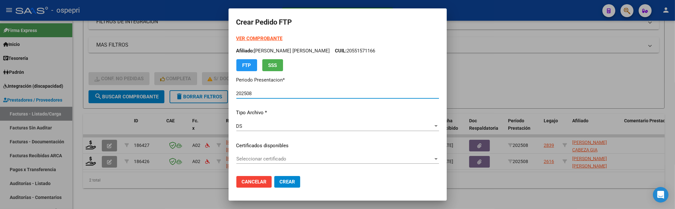
type input "2756006918-4"
type input "2029-12-01"
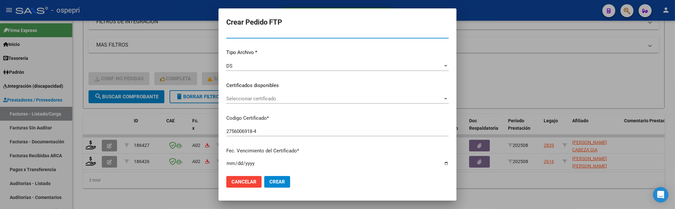
scroll to position [72, 0]
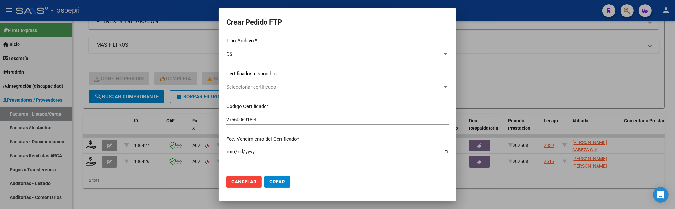
click at [443, 85] on div at bounding box center [446, 87] width 6 height 5
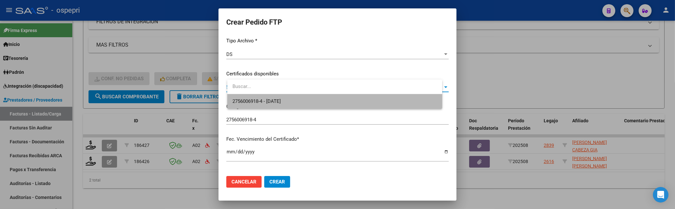
click at [381, 102] on span "2756006918-4 - 2029-12-01" at bounding box center [335, 101] width 205 height 15
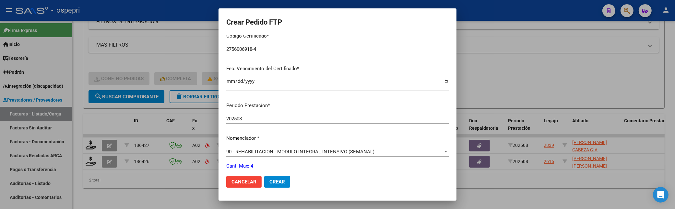
scroll to position [216, 0]
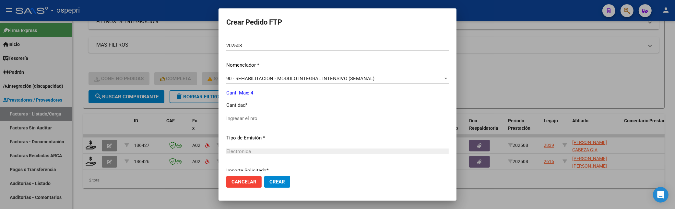
click at [247, 117] on input "Ingresar el nro" at bounding box center [337, 119] width 222 height 6
type input "4"
click at [278, 182] on span "Crear" at bounding box center [277, 182] width 16 height 6
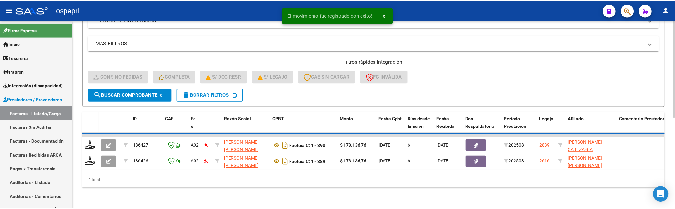
scroll to position [158, 0]
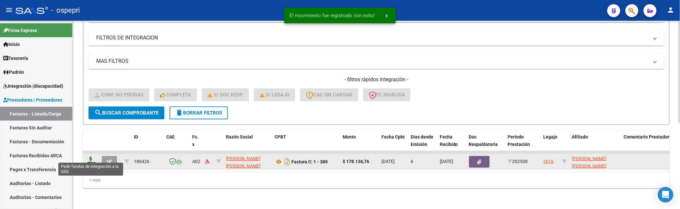
click at [91, 157] on icon at bounding box center [91, 161] width 10 height 9
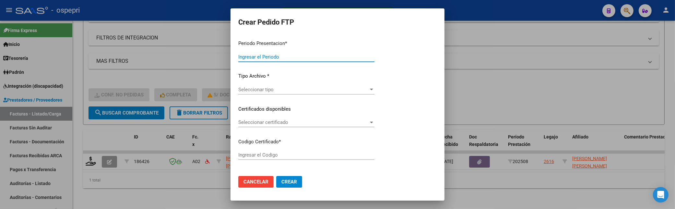
type input "202508"
type input "$ 178.136,76"
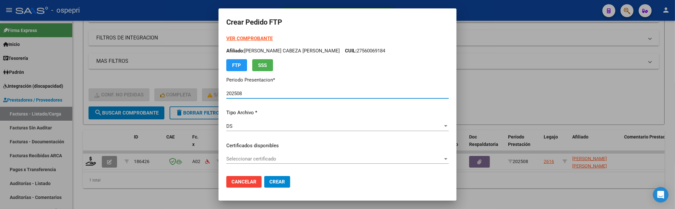
type input "2047181529-3"
type input "2028-01-01"
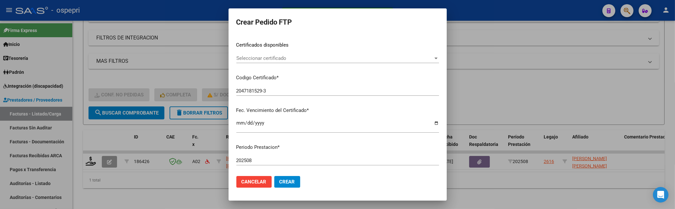
scroll to position [108, 0]
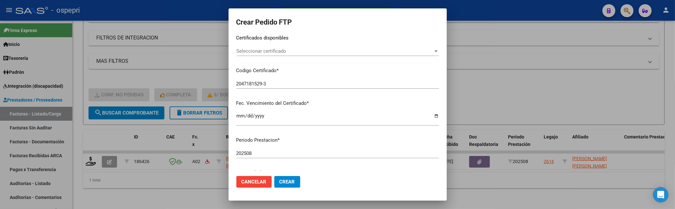
click at [435, 51] on div at bounding box center [436, 52] width 3 height 2
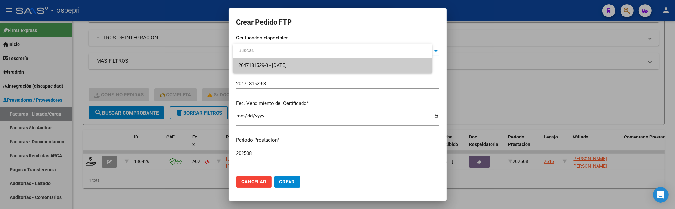
click at [394, 65] on span "2047181529-3 - 2028-01-01" at bounding box center [332, 65] width 189 height 15
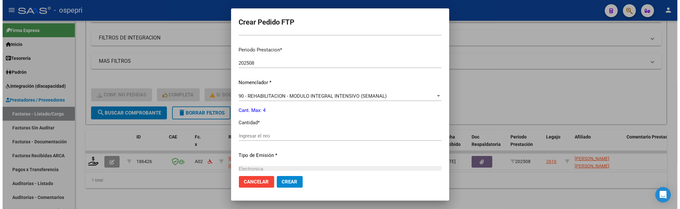
scroll to position [216, 0]
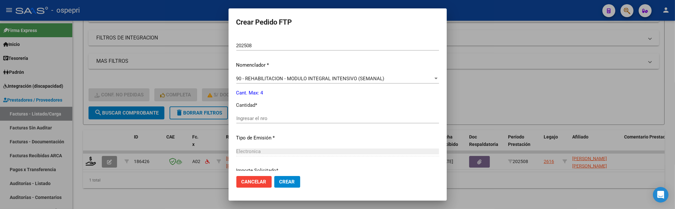
click at [276, 117] on input "Ingresar el nro" at bounding box center [337, 119] width 203 height 6
type input "4"
click at [281, 182] on button "Crear" at bounding box center [287, 182] width 26 height 12
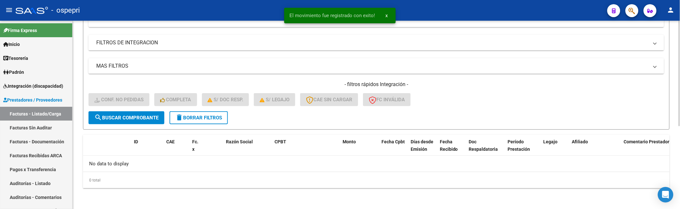
scroll to position [148, 0]
